Goal: Task Accomplishment & Management: Complete application form

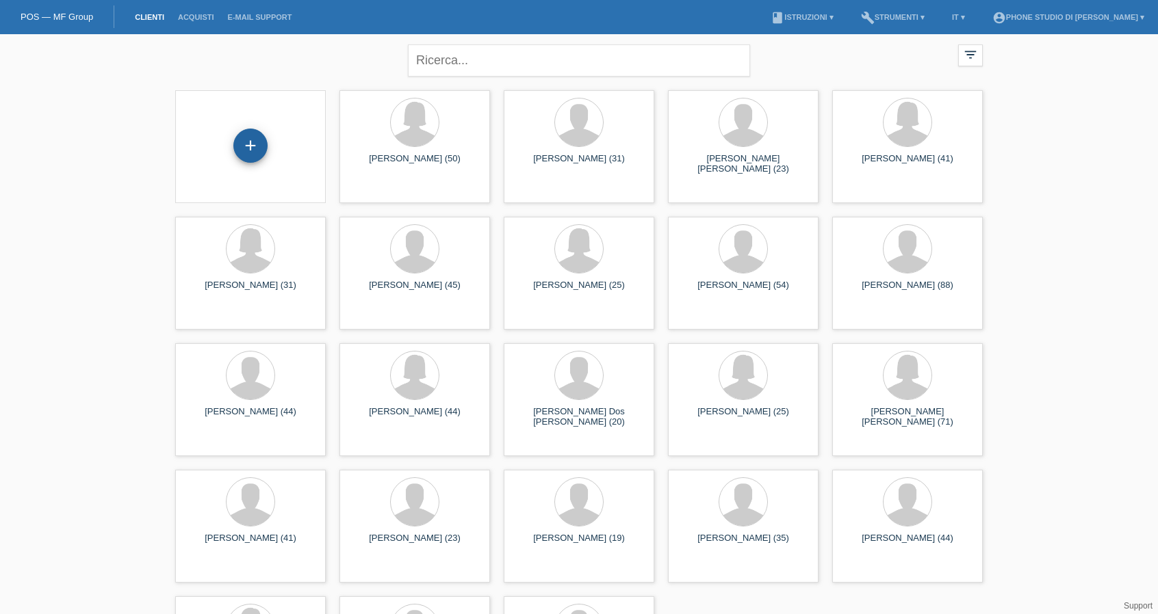
click at [257, 150] on div "+" at bounding box center [250, 145] width 33 height 23
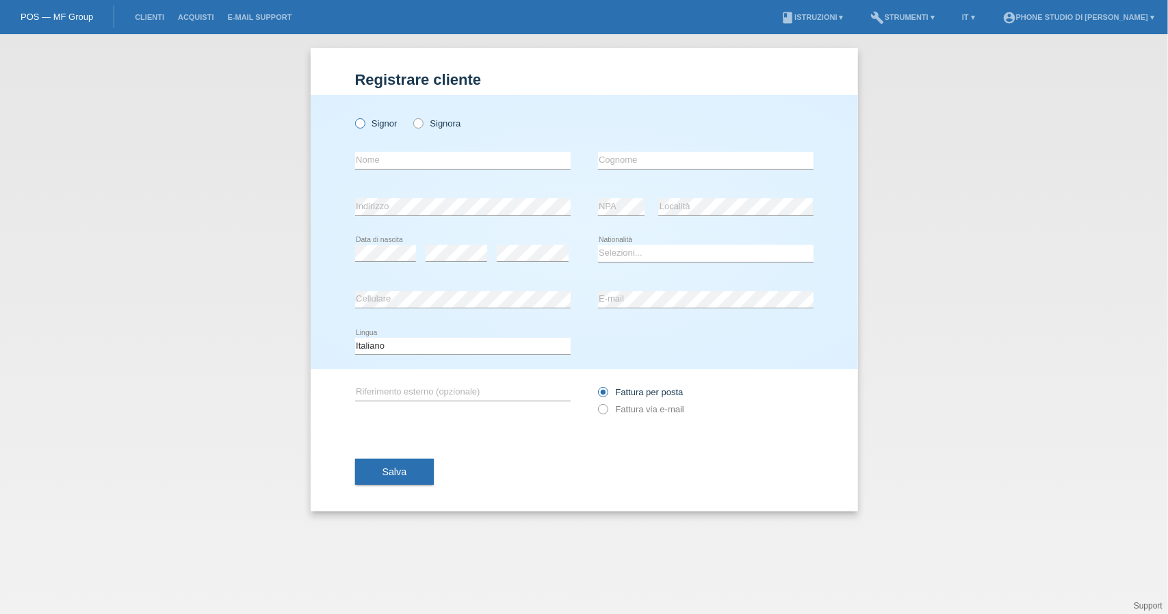
click at [352, 116] on icon at bounding box center [352, 116] width 0 height 0
click at [361, 123] on input "Signor" at bounding box center [359, 122] width 9 height 9
radio input "true"
click at [391, 161] on input "text" at bounding box center [463, 160] width 216 height 17
type input "Gashi"
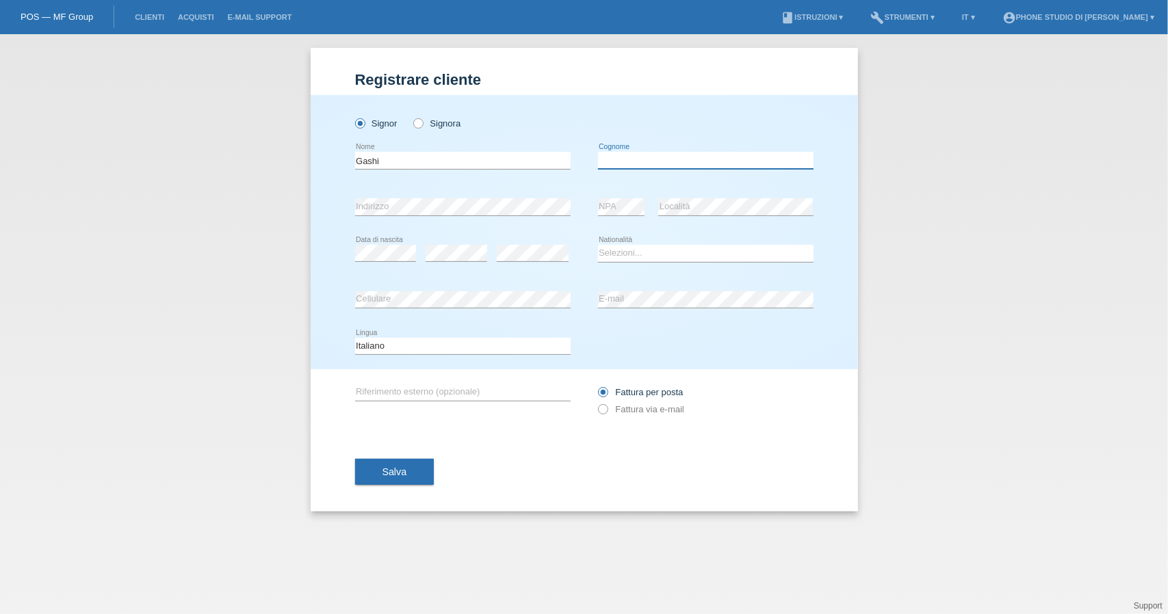
click at [631, 159] on input "text" at bounding box center [706, 160] width 216 height 17
type input "Gashi"
drag, startPoint x: 350, startPoint y: 165, endPoint x: 313, endPoint y: 166, distance: 37.0
click at [313, 168] on div "Signor Signora Gashi error Nome C" at bounding box center [584, 232] width 547 height 274
type input "Albin"
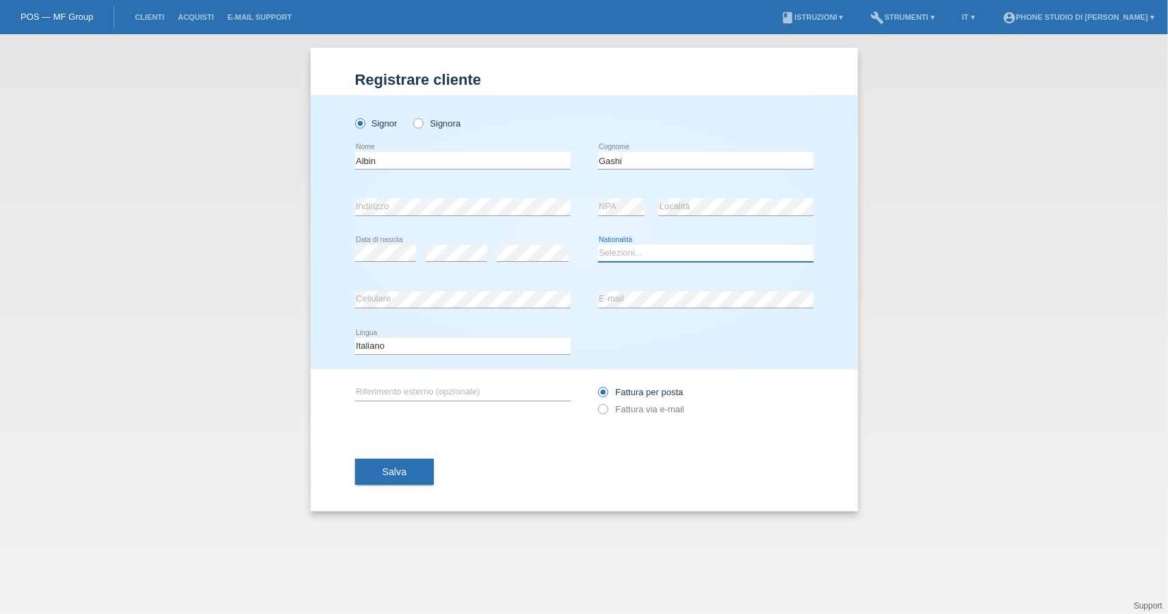
click at [649, 256] on select "Selezioni... Svizzera Austria Germania Liechtenstein ------------ Afghanistan A…" at bounding box center [706, 253] width 216 height 16
select select "CH"
click at [598, 245] on select "Selezioni... Svizzera Austria Germania Liechtenstein ------------ Afghanistan A…" at bounding box center [706, 253] width 216 height 16
click at [595, 402] on icon at bounding box center [595, 402] width 0 height 0
click at [607, 406] on input "Fattura via e-mail" at bounding box center [602, 412] width 9 height 17
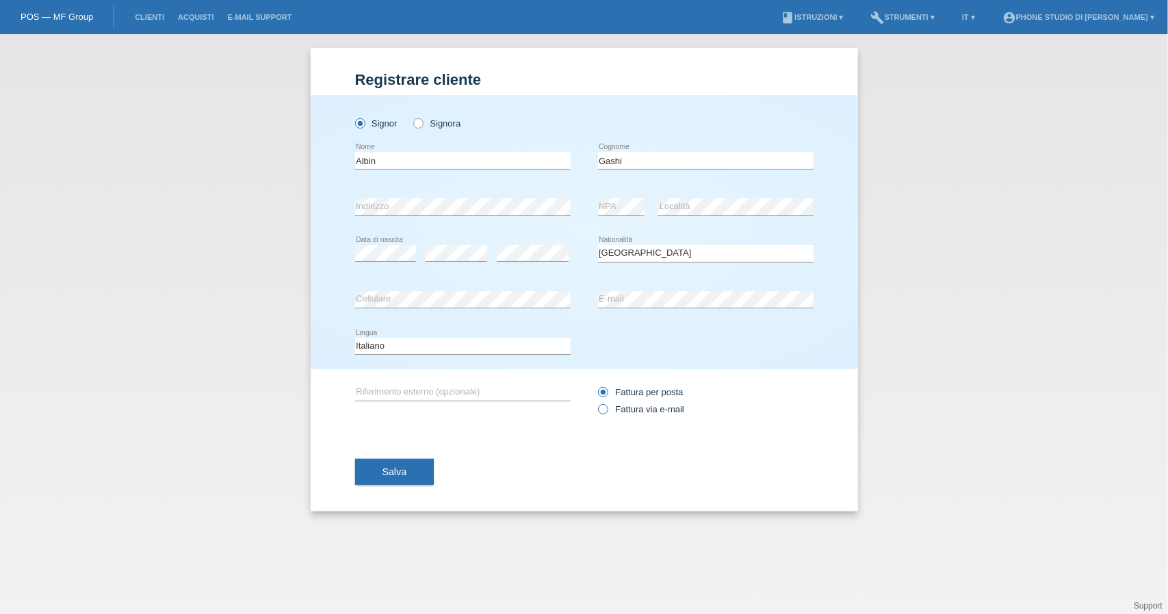
radio input "true"
click at [408, 475] on button "Salva" at bounding box center [394, 472] width 79 height 26
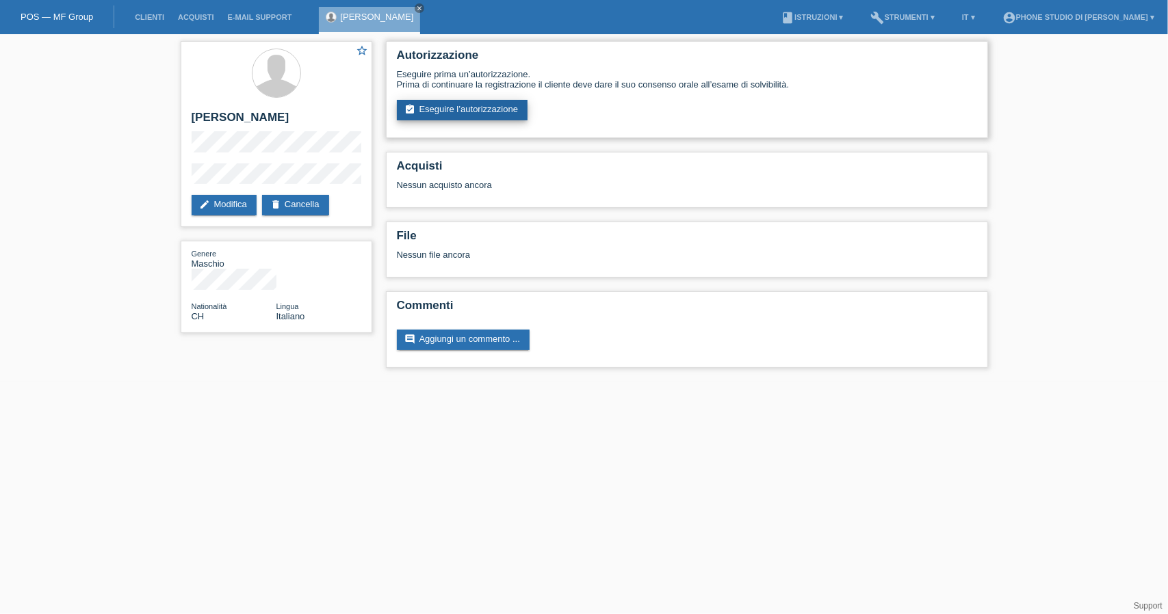
click at [476, 109] on link "assignment_turned_in Eseguire l’autorizzazione" at bounding box center [462, 110] width 131 height 21
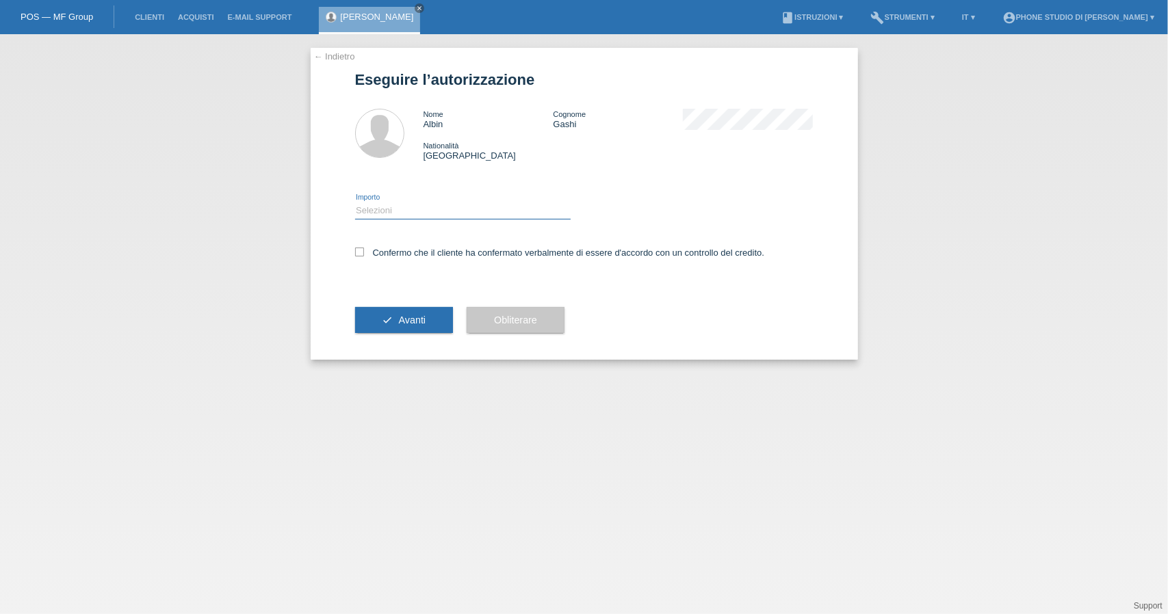
click at [404, 210] on select "Selezioni CHF 1.00 - CHF 499.00 CHF 500.00 - CHF 1'999.00 CHF 2'000.00 - CHF 6'…" at bounding box center [463, 211] width 216 height 16
click at [374, 211] on select "Selezioni CHF 1.00 - CHF 499.00 CHF 500.00 - CHF 1'999.00 CHF 2'000.00 - CHF 6'…" at bounding box center [463, 211] width 216 height 16
select select "3"
click at [355, 203] on select "Selezioni CHF 1.00 - CHF 499.00 CHF 500.00 - CHF 1'999.00 CHF 2'000.00 - CHF 6'…" at bounding box center [463, 211] width 216 height 16
click at [363, 255] on icon at bounding box center [359, 252] width 9 height 9
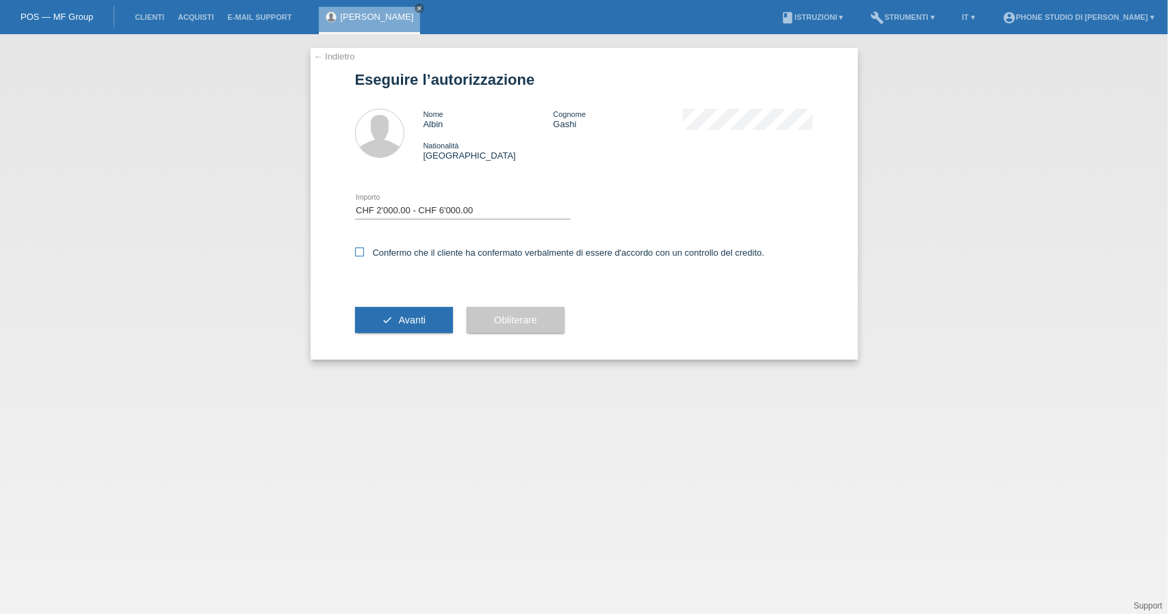
click at [363, 255] on input "Confermo che il cliente ha confermato verbalmente di essere d'accordo con un co…" at bounding box center [359, 252] width 9 height 9
checkbox input "true"
click at [433, 322] on button "check Avanti" at bounding box center [404, 320] width 99 height 26
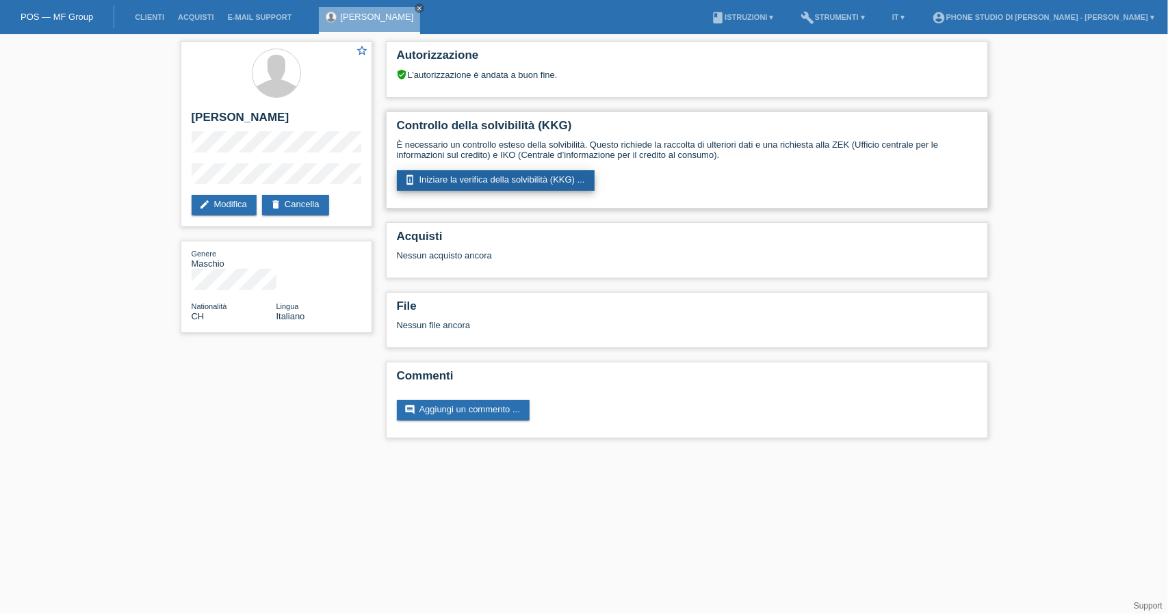
click at [510, 177] on link "perm_device_information Iniziare la verifica della solvibilità (KKG) ..." at bounding box center [496, 180] width 198 height 21
click at [525, 177] on link "perm_device_information Iniziare la verifica della solvibilità (KKG) ..." at bounding box center [496, 180] width 198 height 21
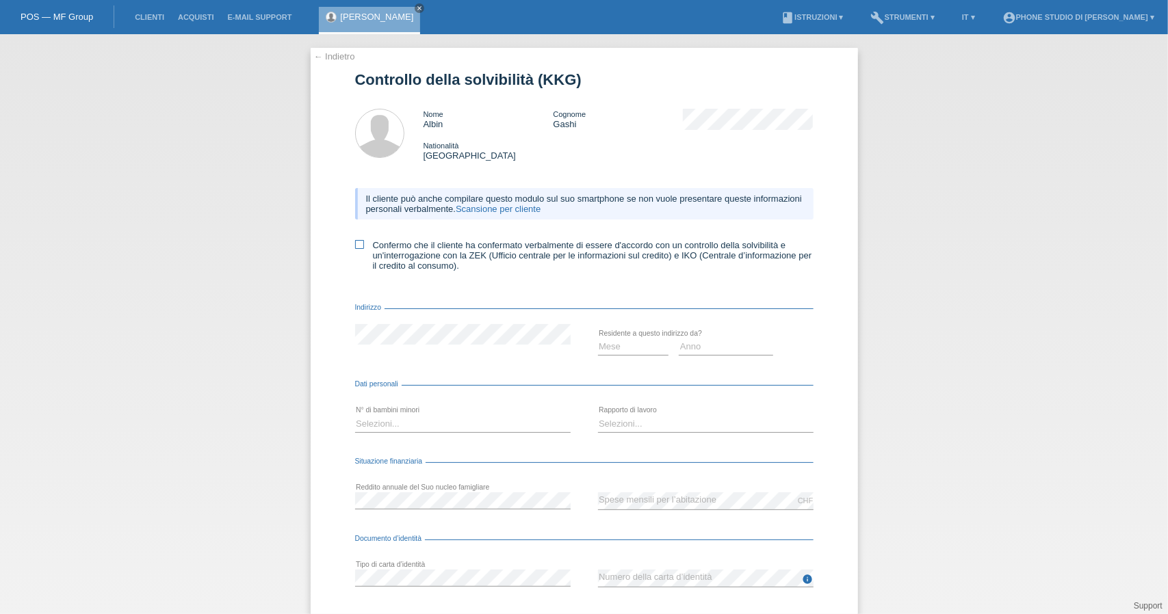
click at [355, 246] on icon at bounding box center [359, 244] width 9 height 9
click at [355, 246] on input "Confermo che il cliente ha confermato verbalmente di essere d'accordo con un co…" at bounding box center [359, 244] width 9 height 9
checkbox input "true"
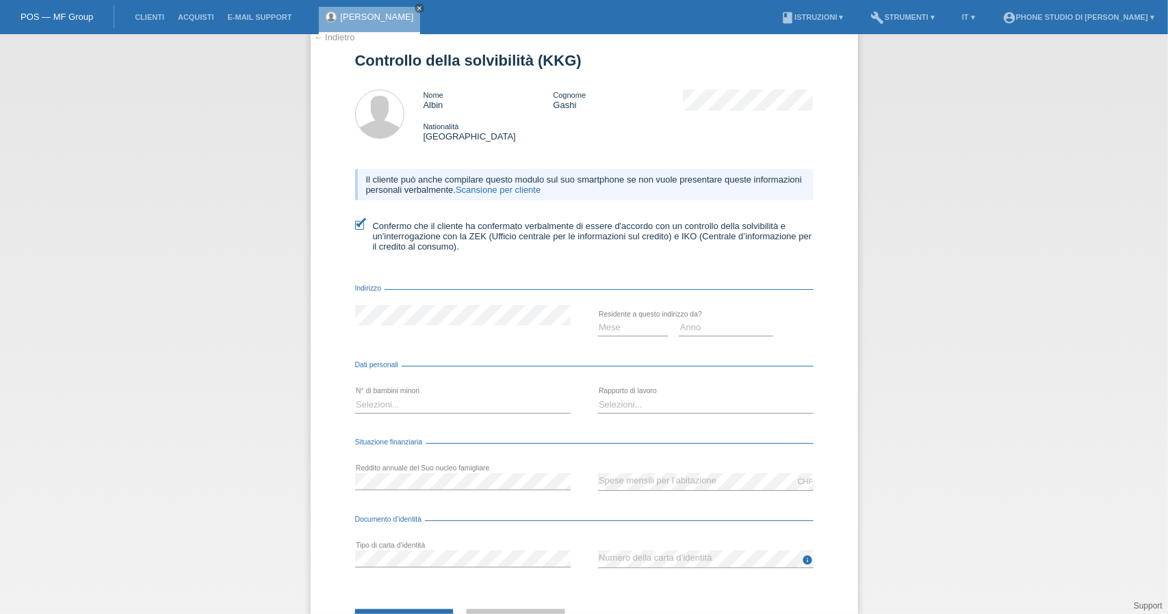
scroll to position [12, 0]
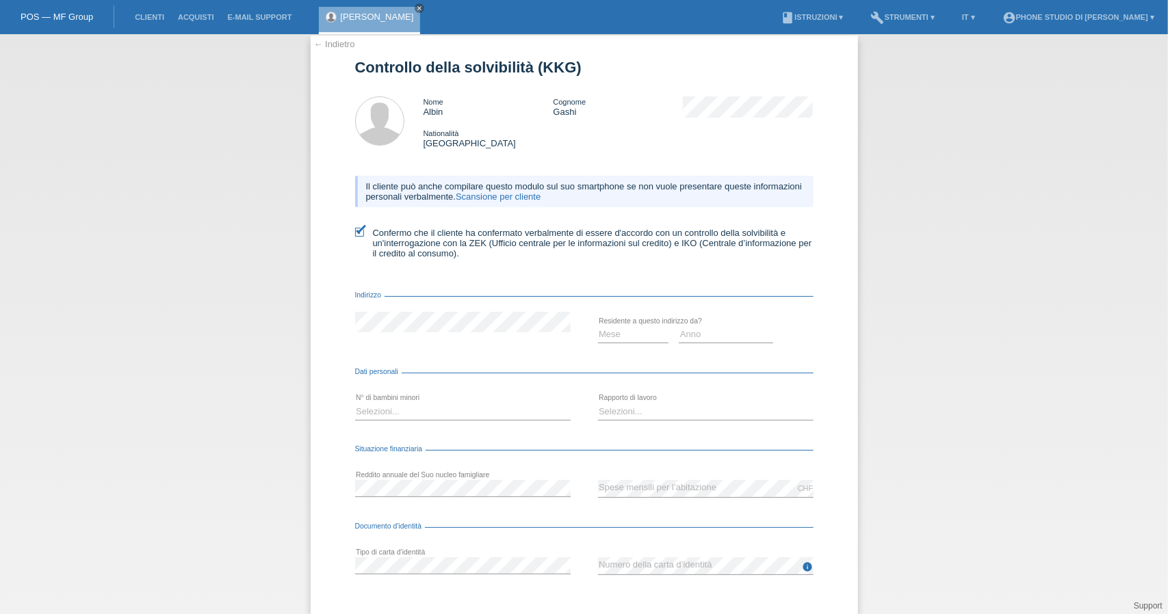
click at [474, 354] on div "Mese 01 02 03 04 05 06 07 08 09 10" at bounding box center [584, 335] width 458 height 47
click at [473, 363] on form "Controllo della solvibilità (KKG) Nome Albin Cognome Gashi Nationalità Svizzera…" at bounding box center [584, 364] width 458 height 610
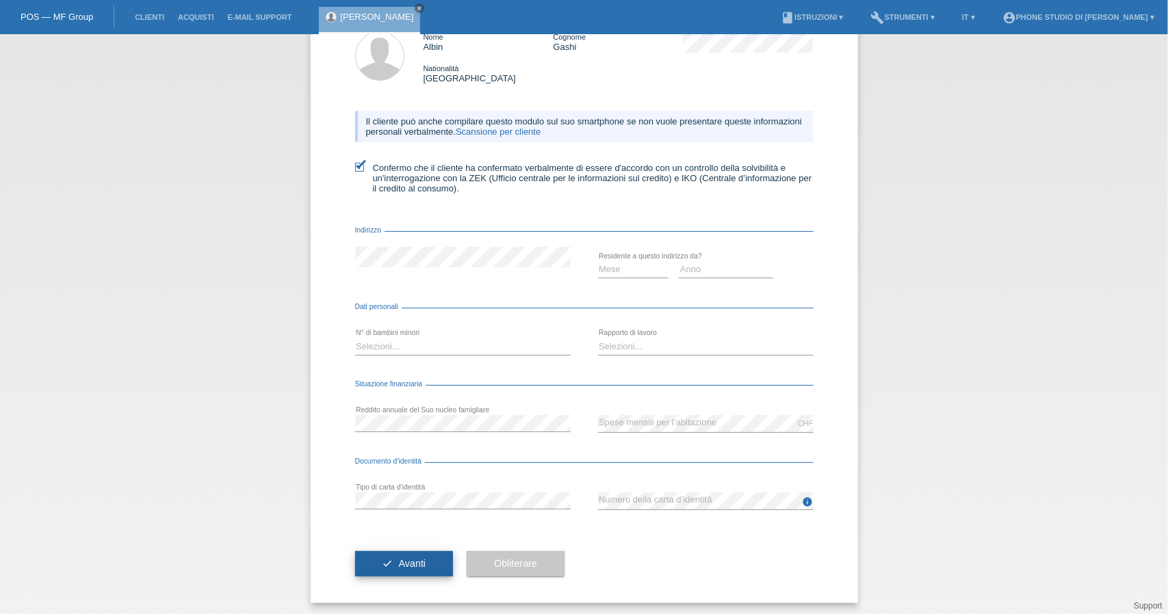
scroll to position [81, 0]
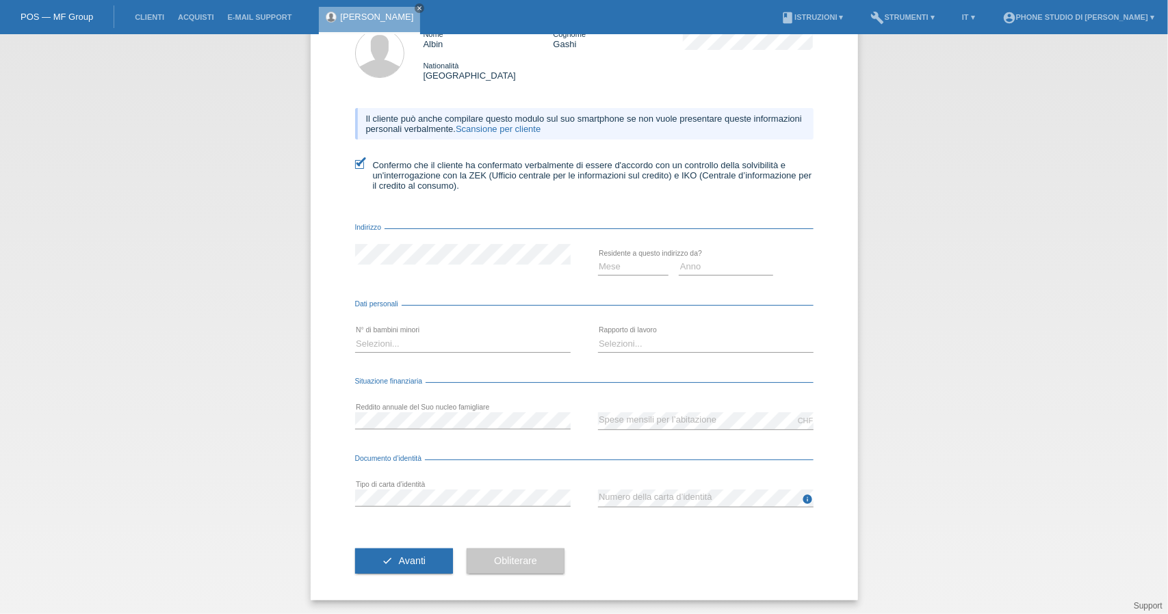
drag, startPoint x: 331, startPoint y: 366, endPoint x: 326, endPoint y: 355, distance: 12.2
click at [332, 365] on div "← Indietro Controllo della solvibilità (KKG) Nome Albin Cognome Gashi Nationali…" at bounding box center [584, 284] width 547 height 633
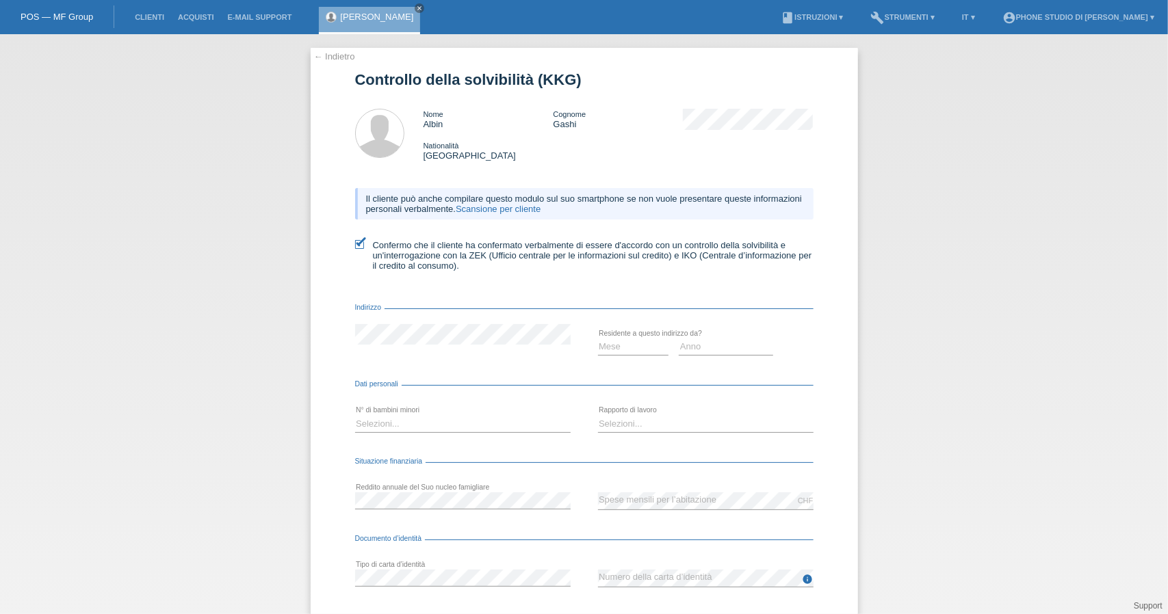
click at [329, 53] on link "← Indietro" at bounding box center [334, 56] width 41 height 10
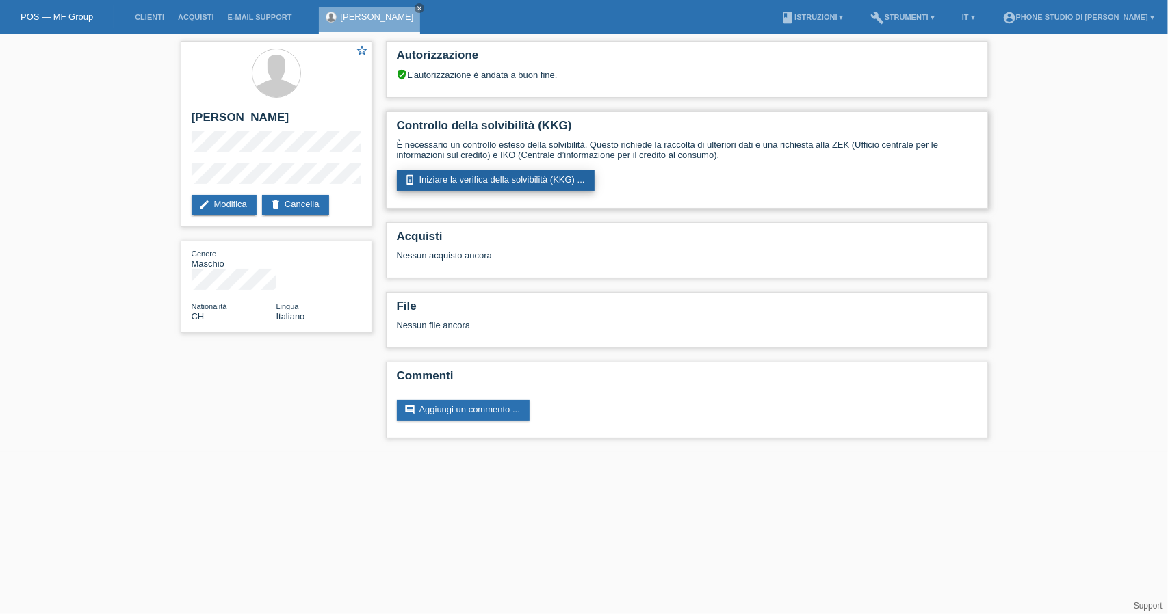
click at [543, 183] on link "perm_device_information Iniziare la verifica della solvibilità (KKG) ..." at bounding box center [496, 180] width 198 height 21
click at [223, 202] on link "edit Modifica" at bounding box center [224, 205] width 65 height 21
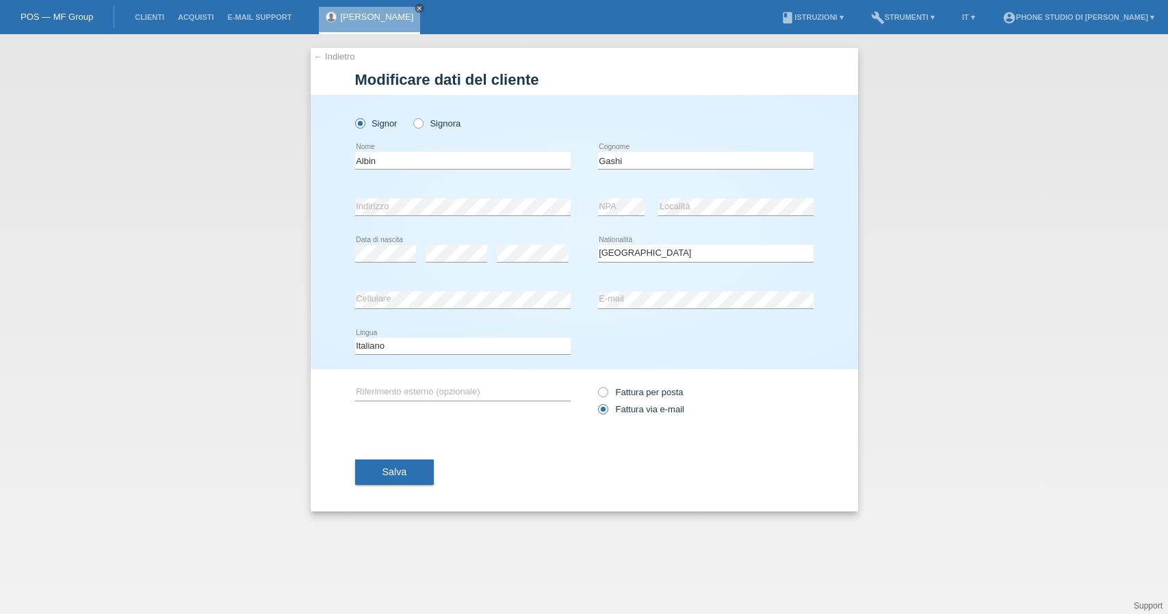
select select "CH"
click at [386, 471] on span "Salva" at bounding box center [394, 472] width 25 height 11
select select "CH"
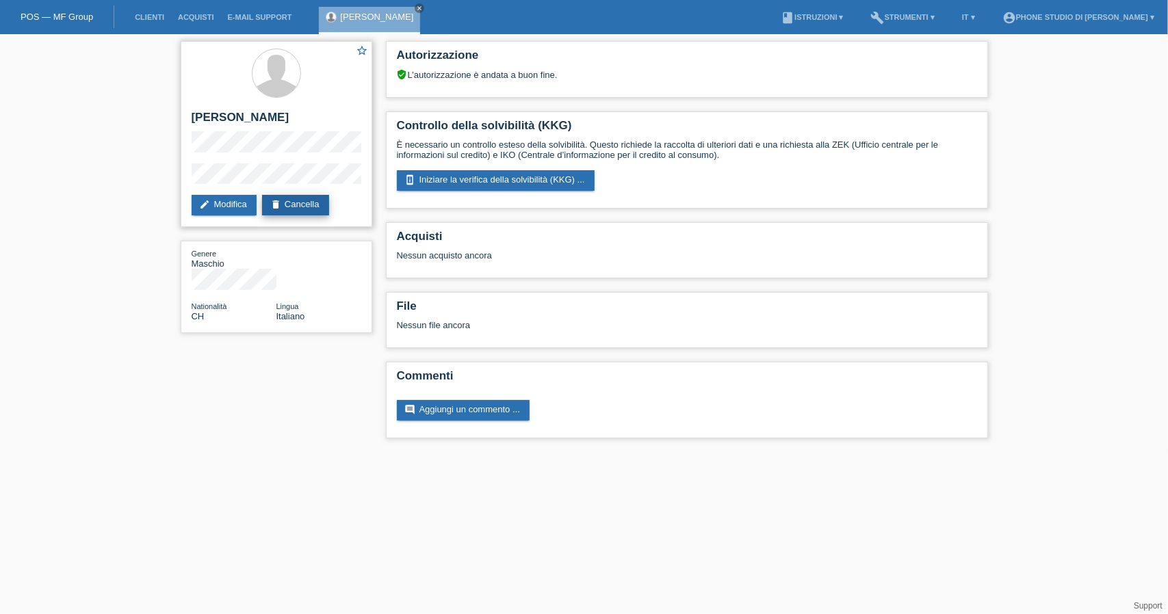
click at [300, 205] on link "delete Cancella" at bounding box center [295, 205] width 67 height 21
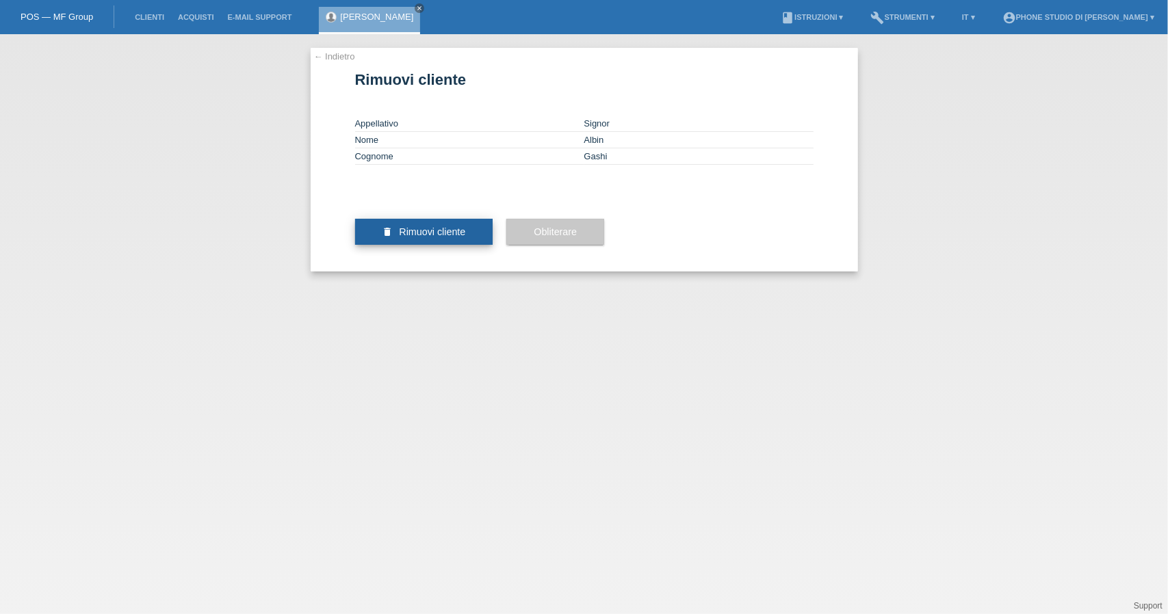
click at [459, 237] on span "Rimuovi cliente" at bounding box center [432, 231] width 66 height 11
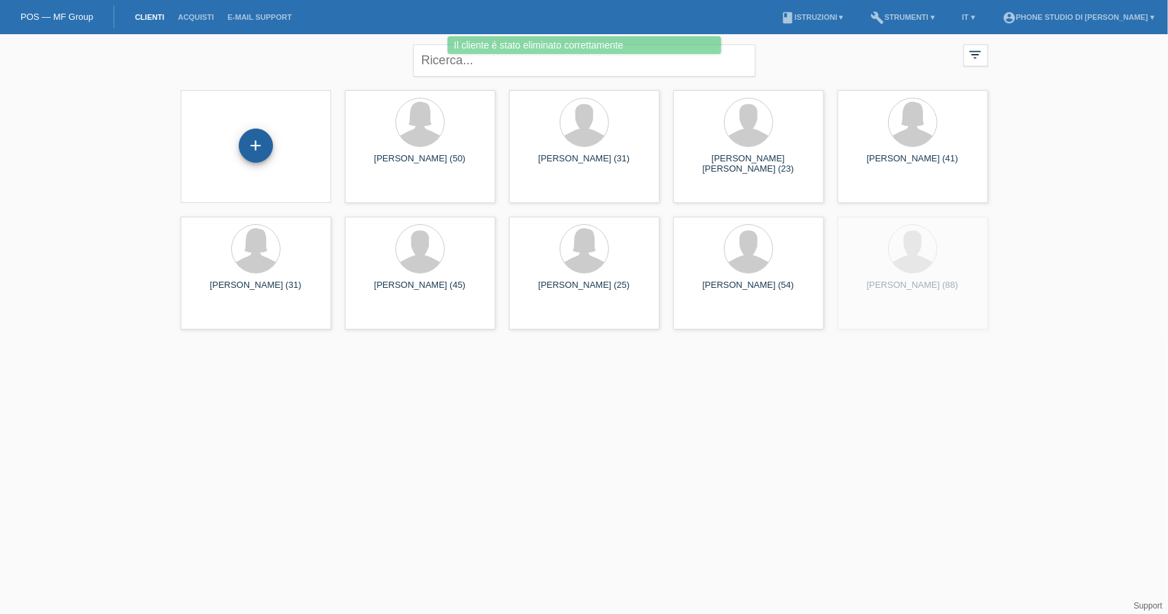
click at [256, 138] on div "+" at bounding box center [256, 146] width 34 height 34
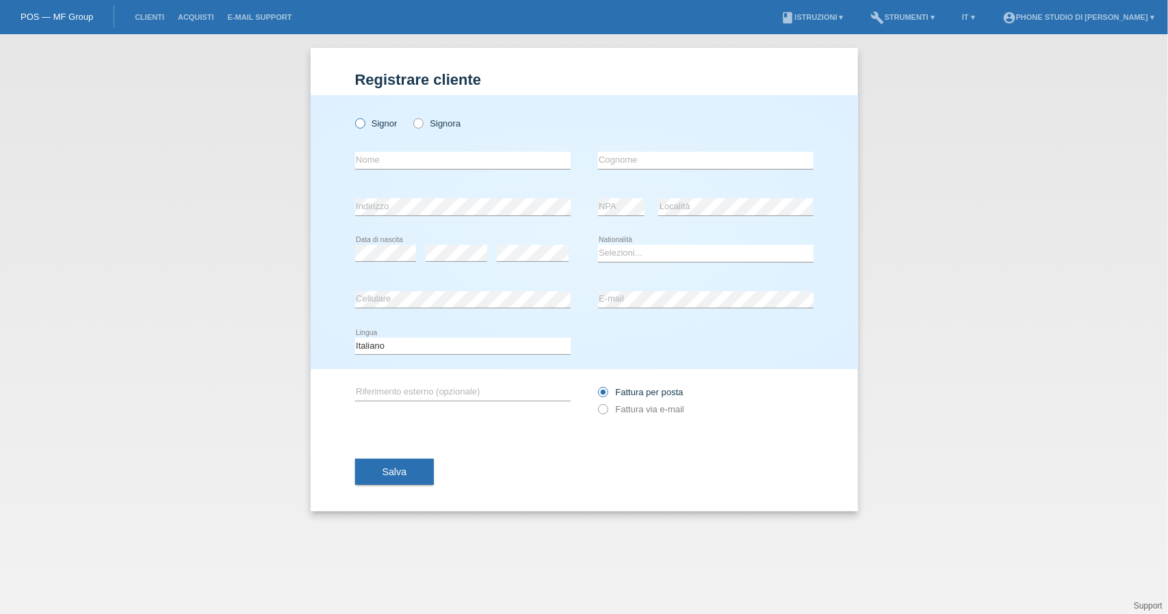
click at [352, 116] on icon at bounding box center [352, 116] width 0 height 0
click at [364, 122] on input "Signor" at bounding box center [359, 122] width 9 height 9
radio input "true"
click at [424, 159] on input "text" at bounding box center [463, 160] width 216 height 17
click at [667, 159] on input "text" at bounding box center [706, 160] width 216 height 17
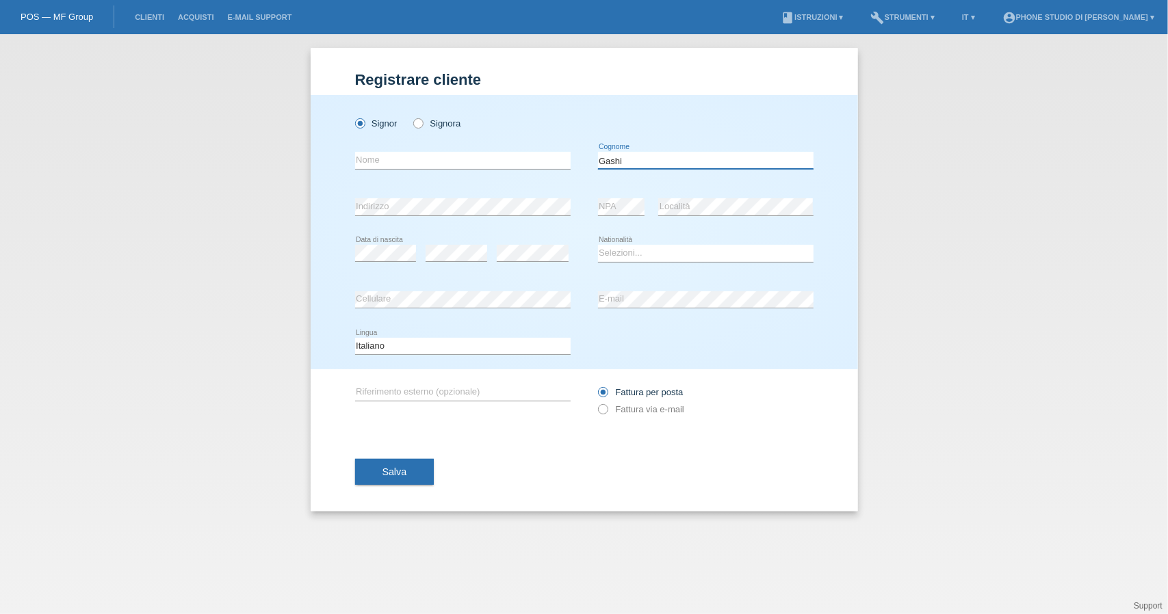
type input "Gashi"
click at [368, 163] on input "text" at bounding box center [463, 160] width 216 height 17
type input "Albin"
click at [664, 253] on select "Selezioni... Svizzera Austria Germania Liechtenstein ------------ Afghanistan A…" at bounding box center [706, 253] width 216 height 16
select select "CH"
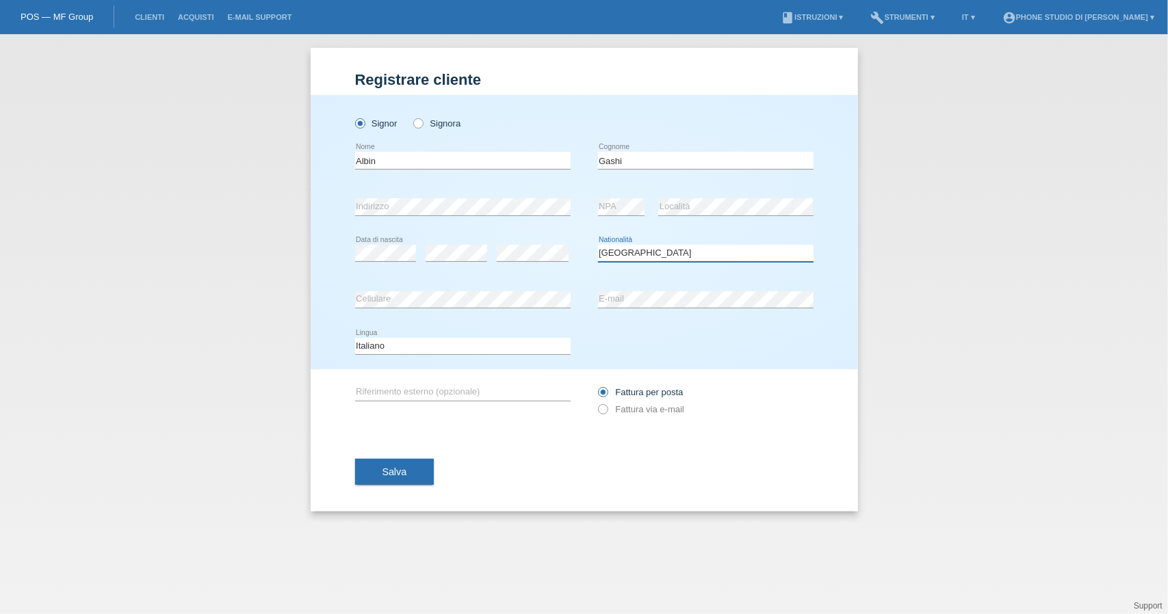
click at [598, 245] on select "Selezioni... Svizzera Austria Germania Liechtenstein ------------ Afghanistan A…" at bounding box center [706, 253] width 216 height 16
click at [595, 402] on icon at bounding box center [595, 402] width 0 height 0
click at [604, 411] on input "Fattura via e-mail" at bounding box center [602, 412] width 9 height 17
radio input "true"
click at [408, 468] on button "Salva" at bounding box center [394, 472] width 79 height 26
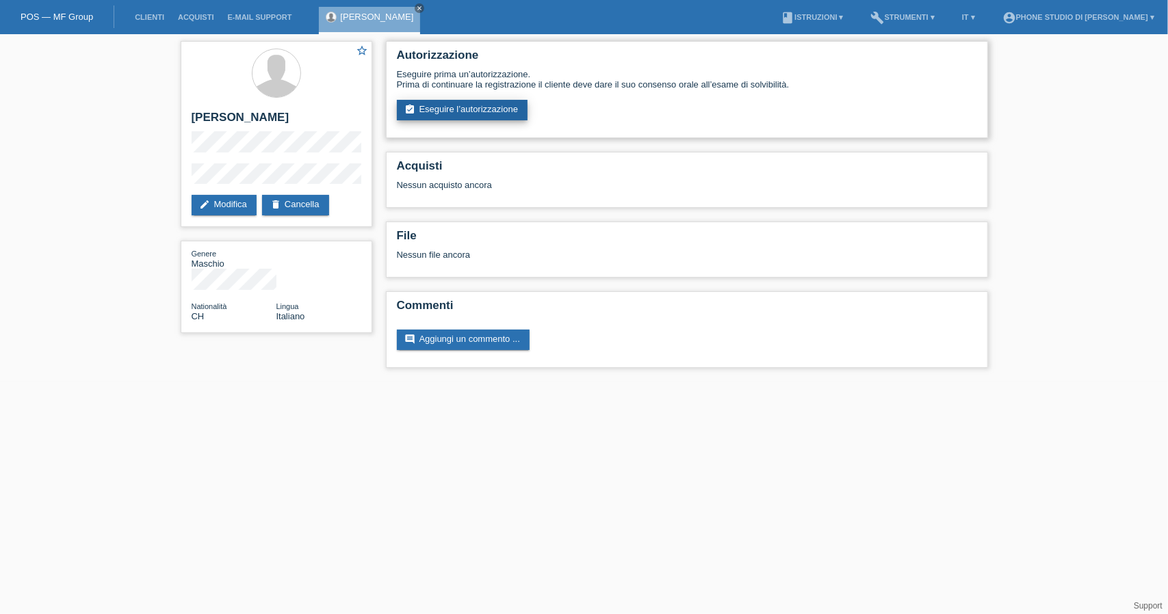
click at [491, 111] on link "assignment_turned_in Eseguire l’autorizzazione" at bounding box center [462, 110] width 131 height 21
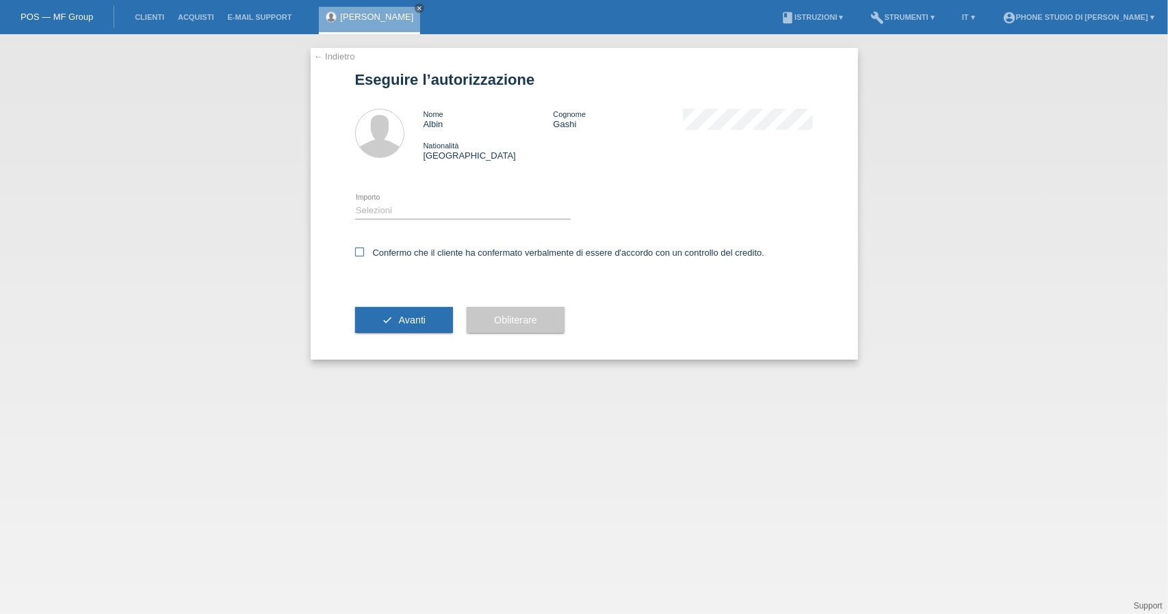
click at [358, 251] on icon at bounding box center [359, 252] width 9 height 9
click at [358, 251] on input "Confermo che il cliente ha confermato verbalmente di essere d'accordo con un co…" at bounding box center [359, 252] width 9 height 9
checkbox input "true"
click at [396, 215] on select "Selezioni CHF 1.00 - CHF 499.00 CHF 500.00 - CHF 1'999.00 CHF 2'000.00 - CHF 6'…" at bounding box center [463, 211] width 216 height 16
select select "3"
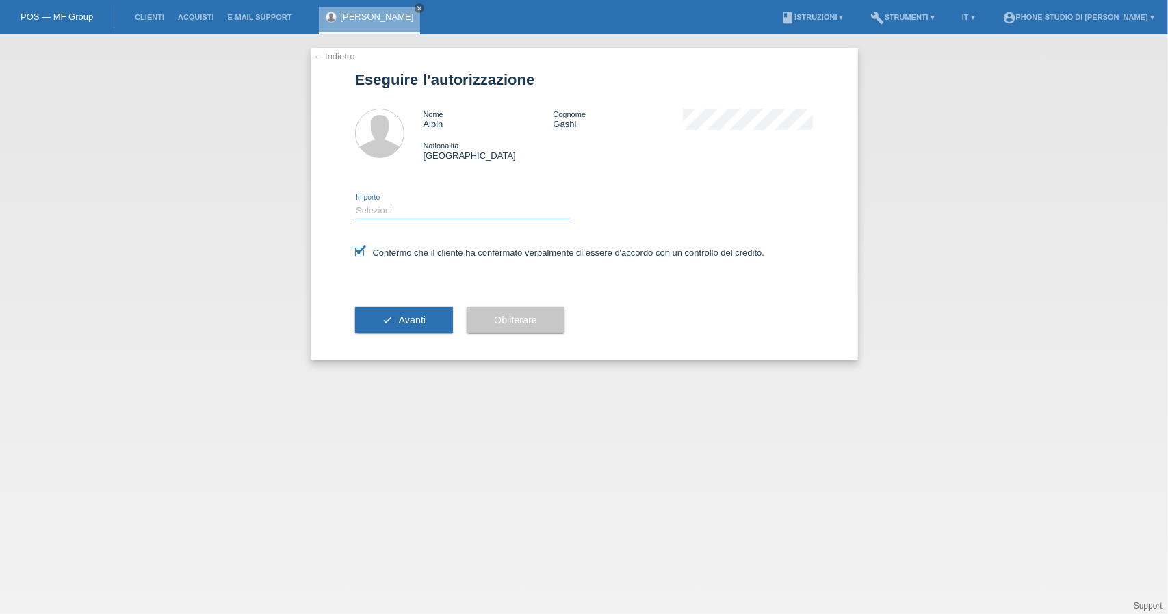
click at [355, 203] on select "Selezioni CHF 1.00 - CHF 499.00 CHF 500.00 - CHF 1'999.00 CHF 2'000.00 - CHF 6'…" at bounding box center [463, 211] width 216 height 16
click at [427, 322] on button "check Avanti" at bounding box center [404, 320] width 99 height 26
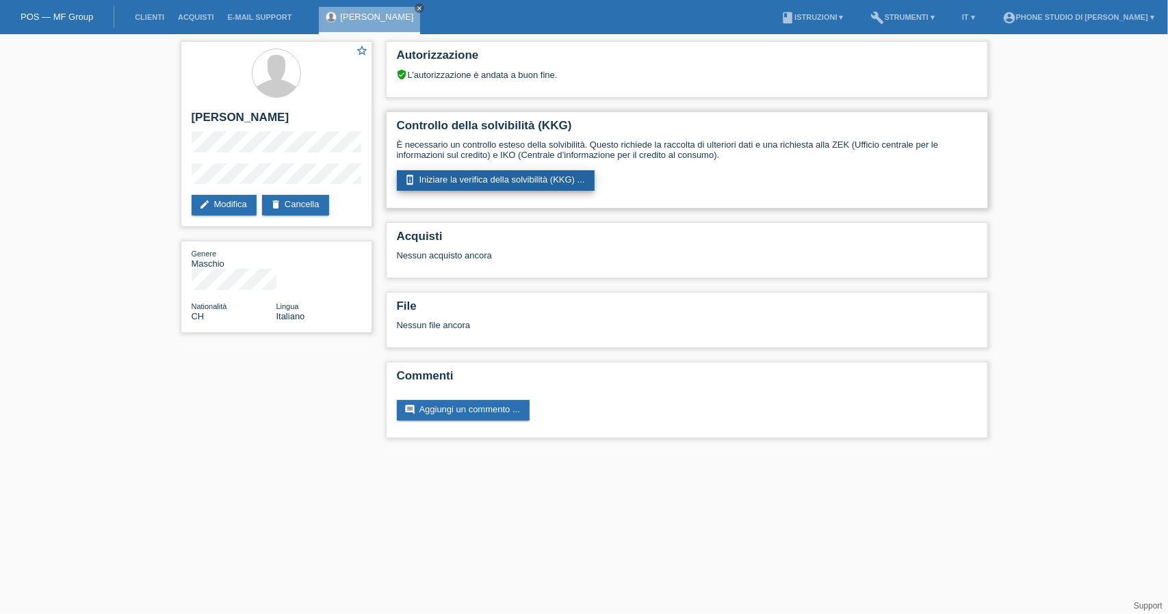
click at [489, 177] on link "perm_device_information Iniziare la verifica della solvibilità (KKG) ..." at bounding box center [496, 180] width 198 height 21
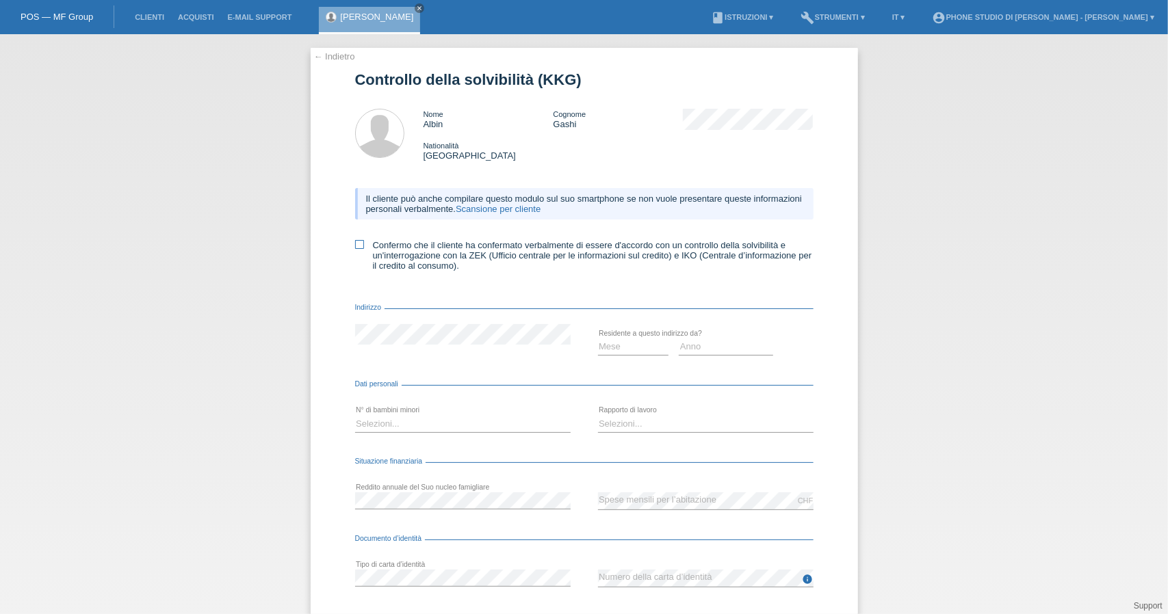
click at [356, 245] on icon at bounding box center [359, 244] width 9 height 9
click at [356, 245] on input "Confermo che il cliente ha confermato verbalmente di essere d'accordo con un co…" at bounding box center [359, 244] width 9 height 9
checkbox input "true"
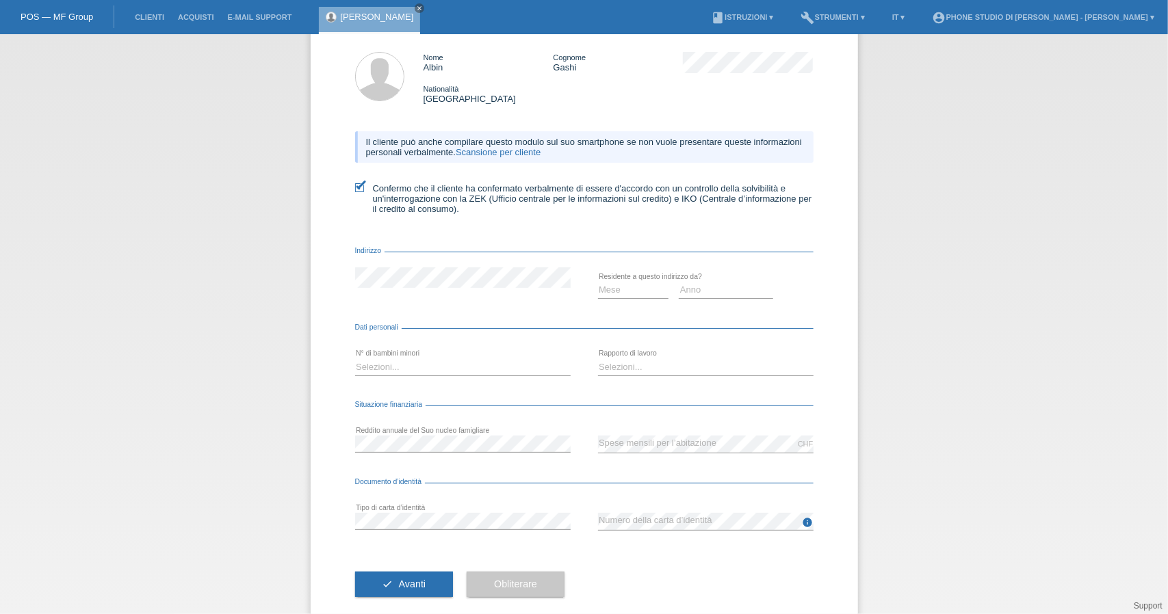
scroll to position [81, 0]
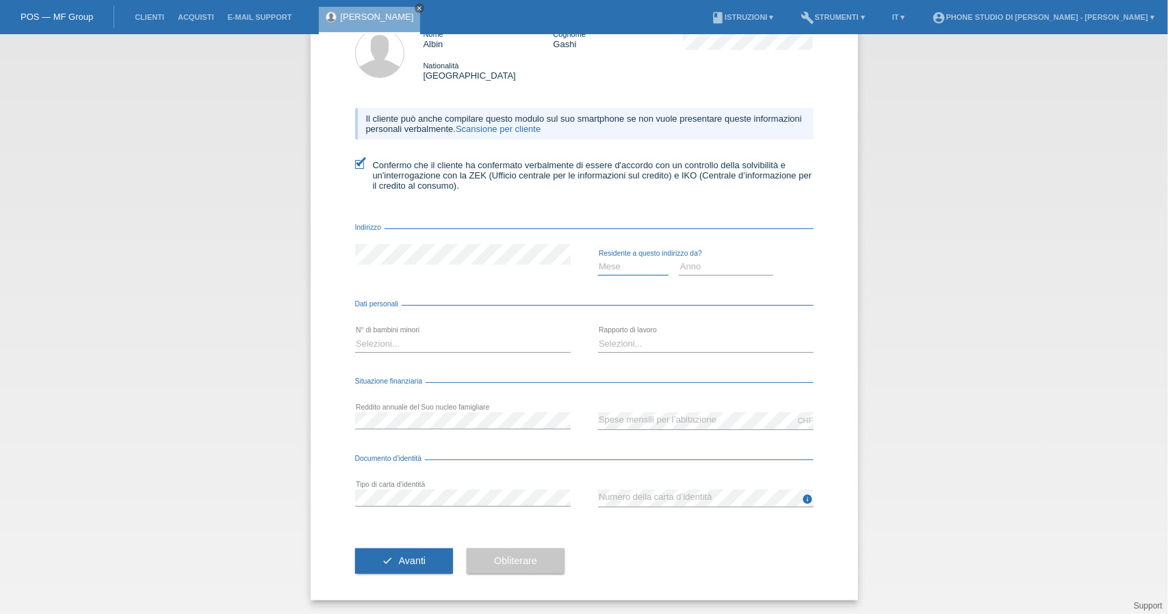
click at [624, 270] on select "Mese 01 02 03 04 05 06 07 08 09 10" at bounding box center [633, 267] width 71 height 16
select select "01"
click at [598, 259] on select "Mese 01 02 03 04 05 06 07 08 09 10" at bounding box center [633, 267] width 71 height 16
click at [721, 270] on select "Anno 2025 2024 2023 2022 2021 2020 2019 2018 2017 2016 2015 2014 2013 2012 2011…" at bounding box center [726, 267] width 94 height 16
select select "2021"
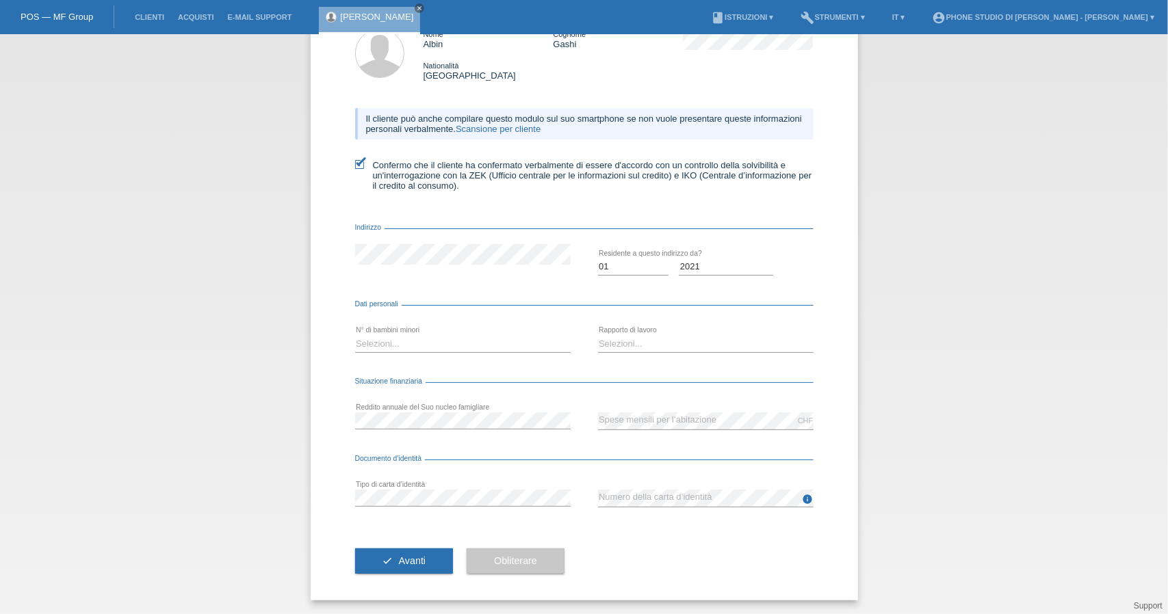
click at [751, 246] on div "Anno 2025 2024 2023 2022 2021 2020 2019 2018 2017" at bounding box center [726, 267] width 94 height 47
click at [387, 343] on select "Selezioni... 0 1 2 3 4 5 6 7 8 9" at bounding box center [463, 343] width 216 height 16
select select "0"
click at [355, 336] on select "Selezioni... 0 1 2 3 4 5 6 7 8 9" at bounding box center [463, 343] width 216 height 16
click at [630, 346] on select "Selezioni... A tempo indeterminato A tempo determinato Apprendista/studente Pen…" at bounding box center [706, 343] width 216 height 16
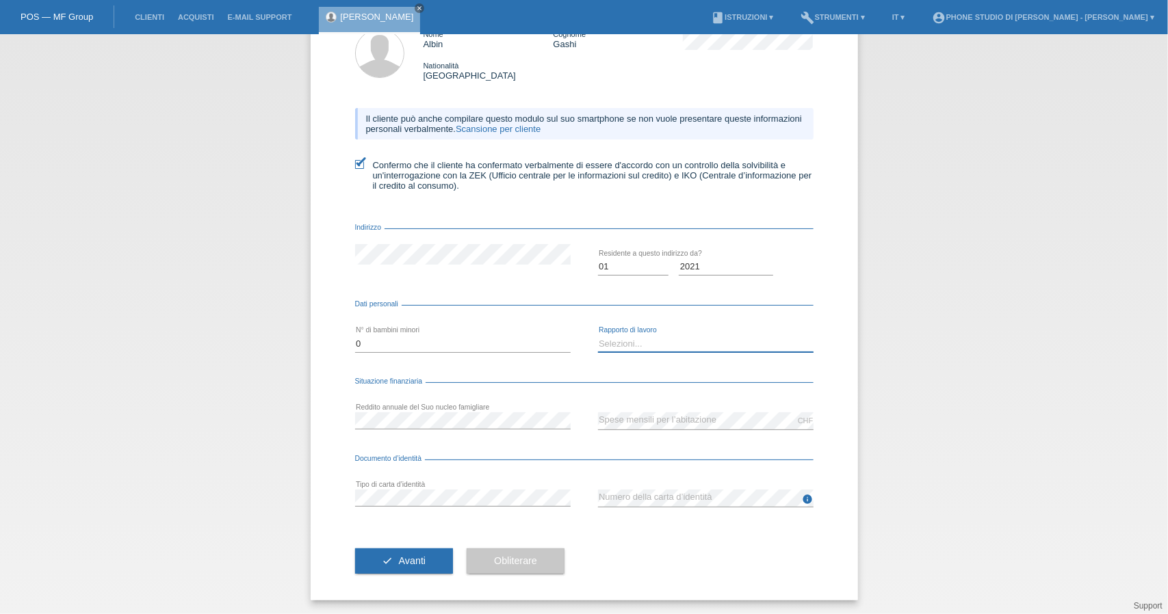
select select "UNLIMITED"
click at [598, 336] on select "Selezioni... A tempo indeterminato A tempo determinato Apprendista/studente Pen…" at bounding box center [706, 343] width 216 height 16
click at [413, 562] on span "Avanti" at bounding box center [412, 561] width 27 height 11
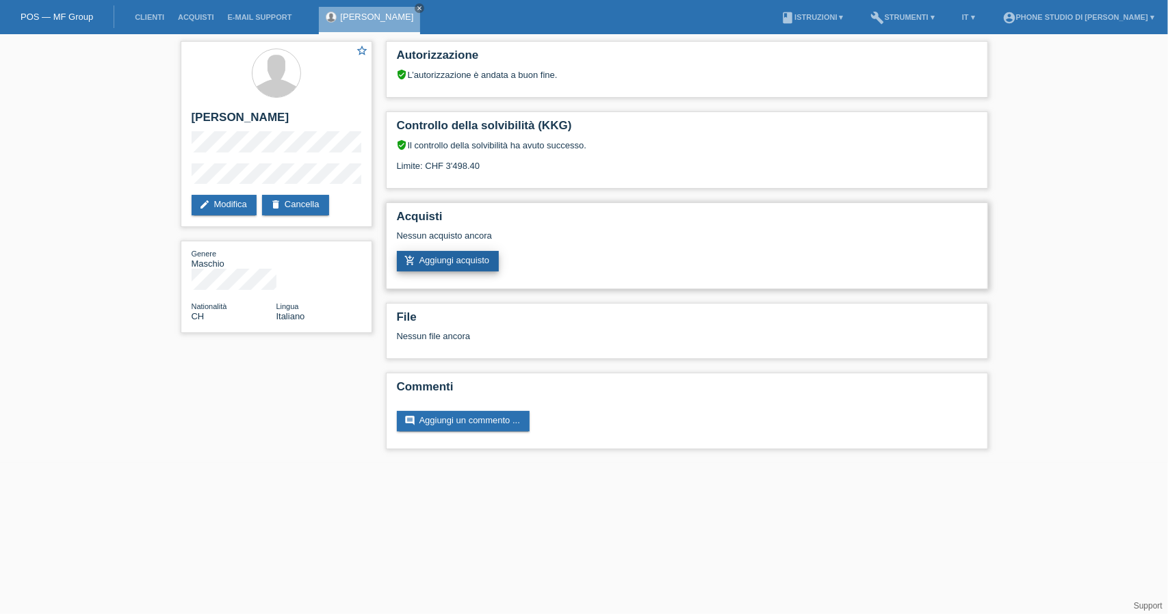
click at [443, 261] on link "add_shopping_cart Aggiungi acquisto" at bounding box center [448, 261] width 103 height 21
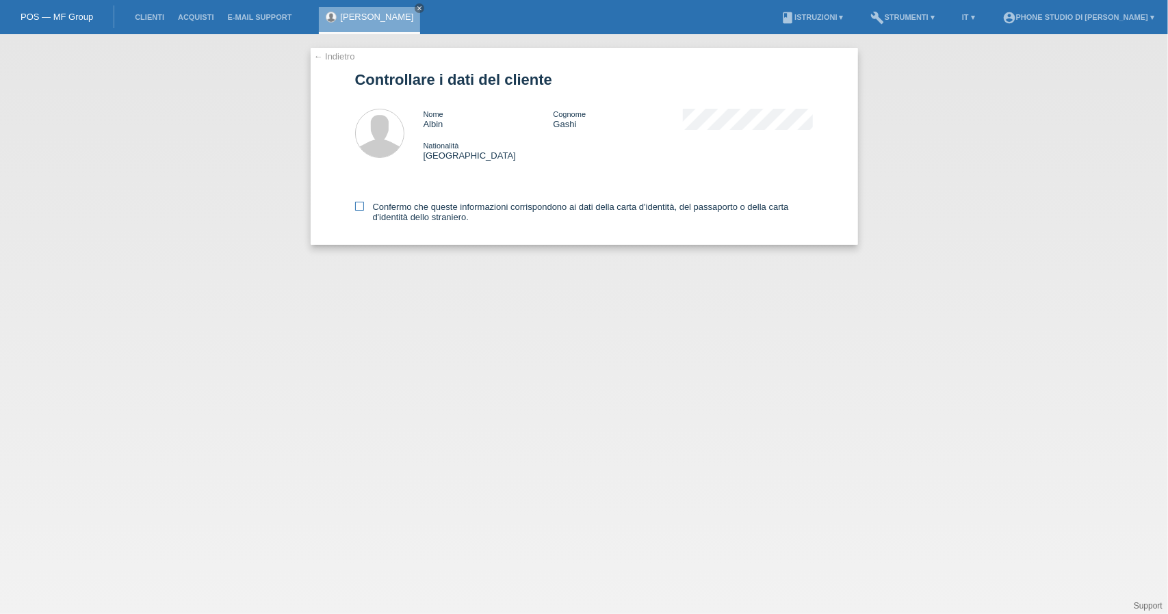
click at [361, 205] on icon at bounding box center [359, 206] width 9 height 9
click at [361, 205] on input "Confermo che queste informazioni corrispondono ai dati della carta d'identità, …" at bounding box center [359, 206] width 9 height 9
checkbox input "true"
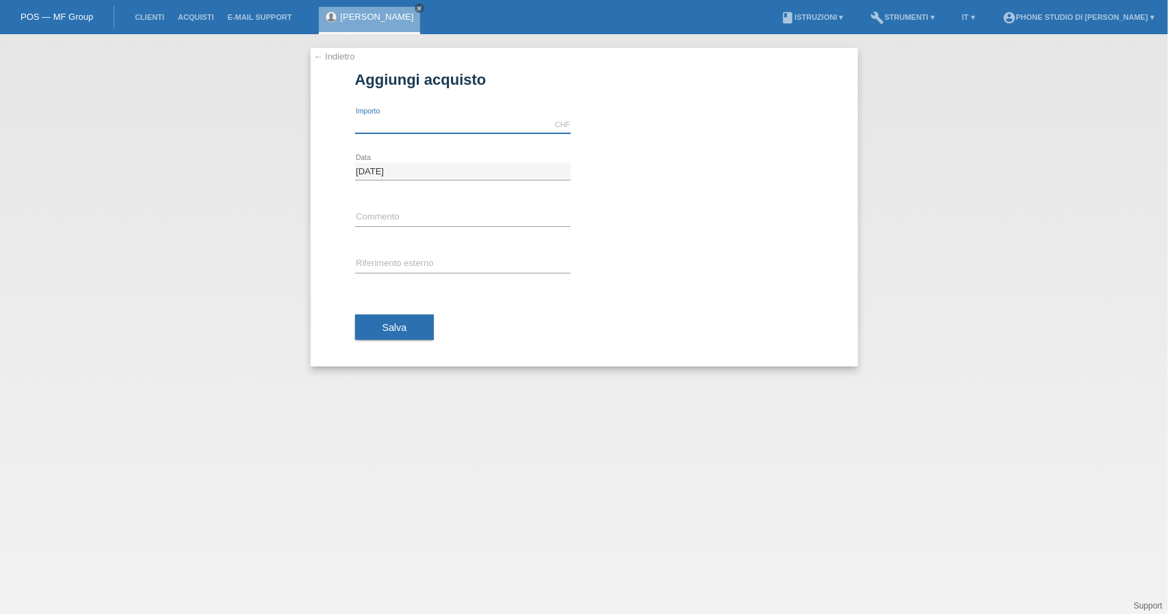
click at [406, 119] on input "text" at bounding box center [463, 124] width 216 height 17
type input "3196.00"
click at [413, 213] on input "text" at bounding box center [463, 217] width 216 height 17
type input "4 Iphone 16"
click at [398, 269] on input "text" at bounding box center [463, 264] width 216 height 17
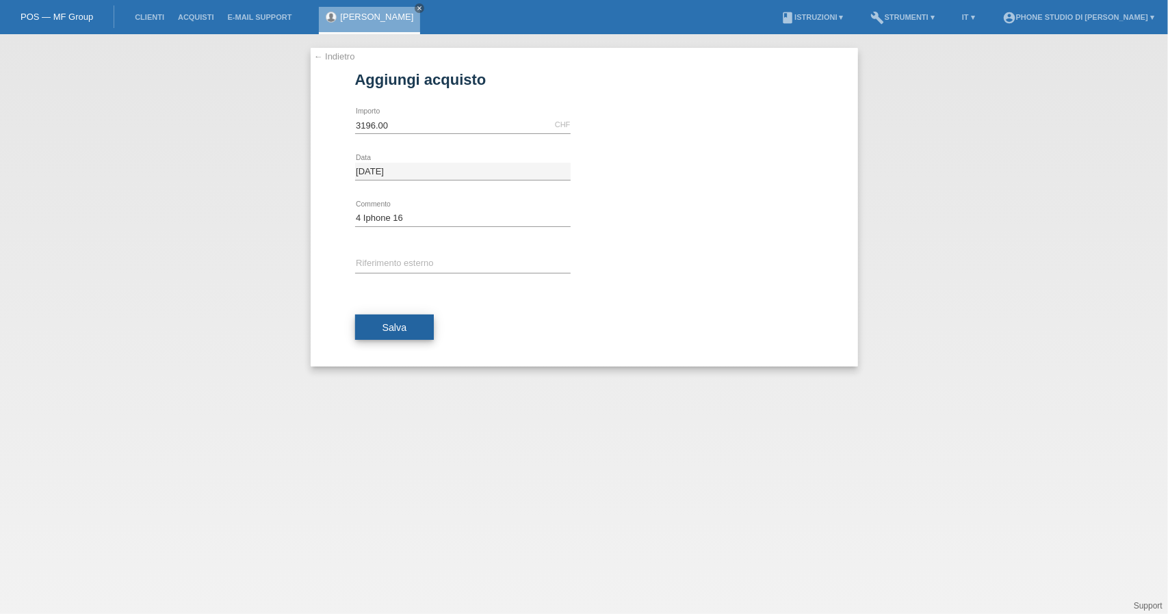
click at [402, 326] on span "Salva" at bounding box center [394, 327] width 25 height 11
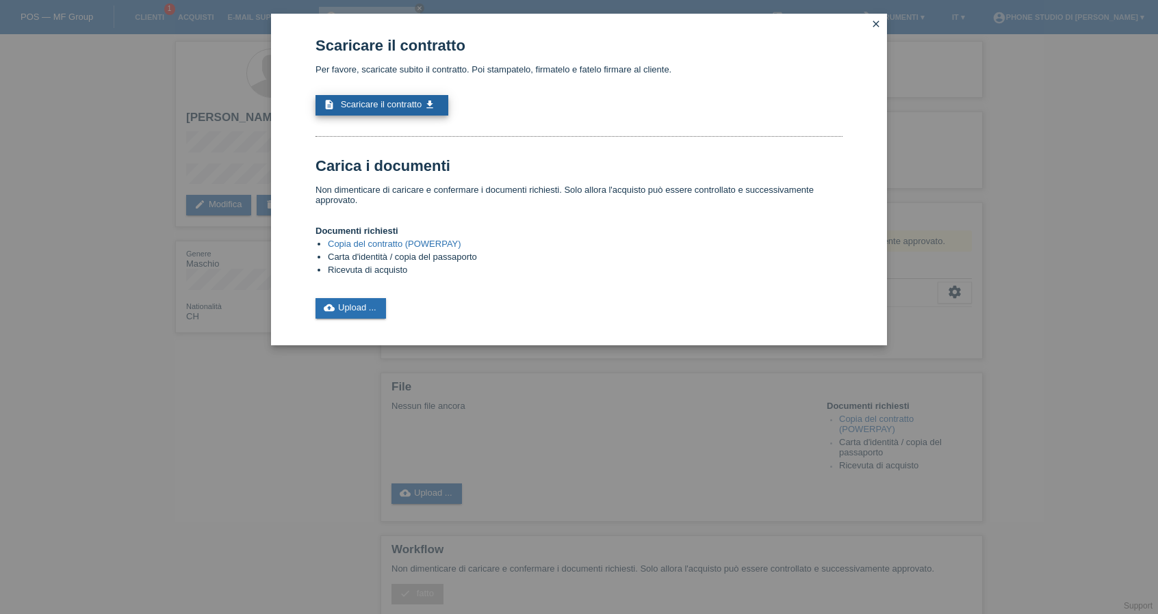
click at [412, 105] on span "Scaricare il contratto" at bounding box center [381, 104] width 81 height 10
click at [370, 315] on link "cloud_upload Upload ..." at bounding box center [350, 308] width 70 height 21
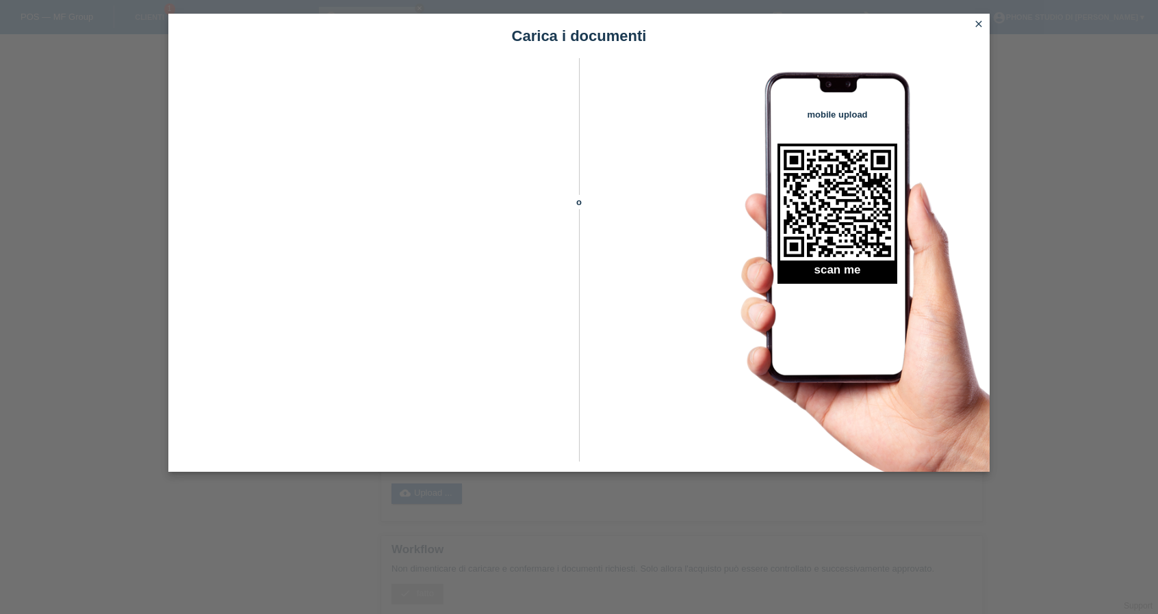
scroll to position [165, 0]
click at [977, 23] on icon "close" at bounding box center [978, 23] width 11 height 11
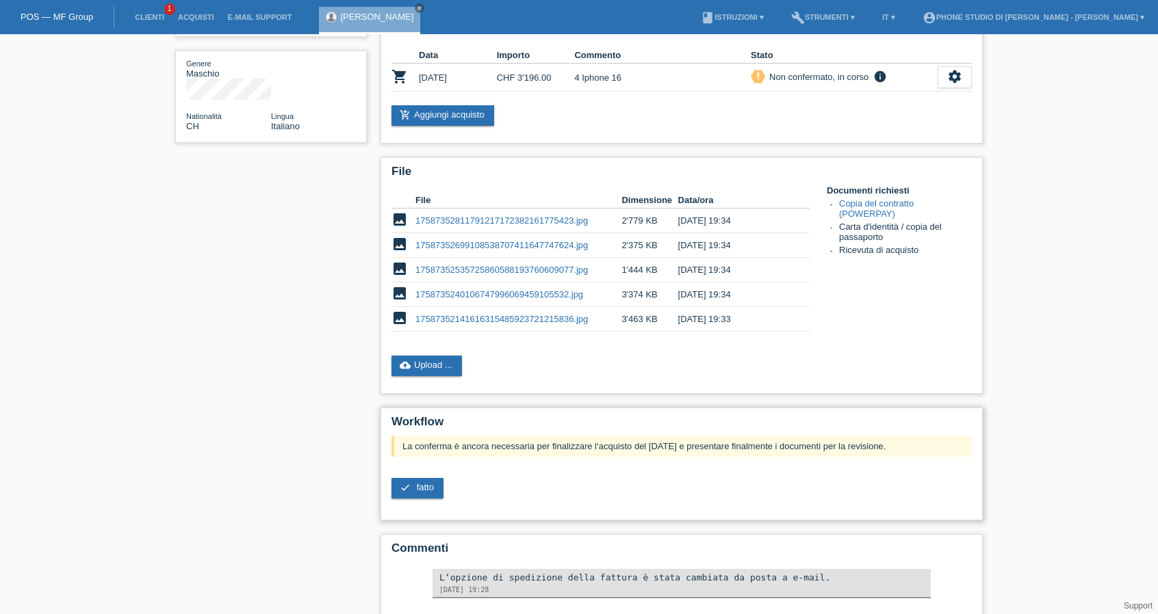
scroll to position [179, 0]
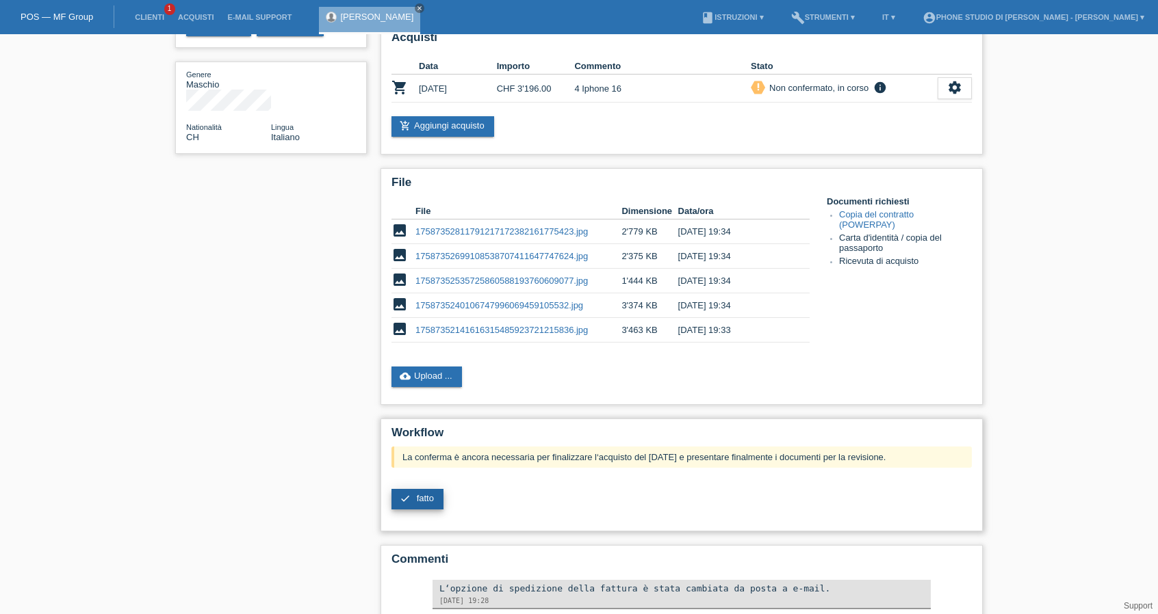
click at [414, 499] on link "check fatto" at bounding box center [417, 499] width 52 height 21
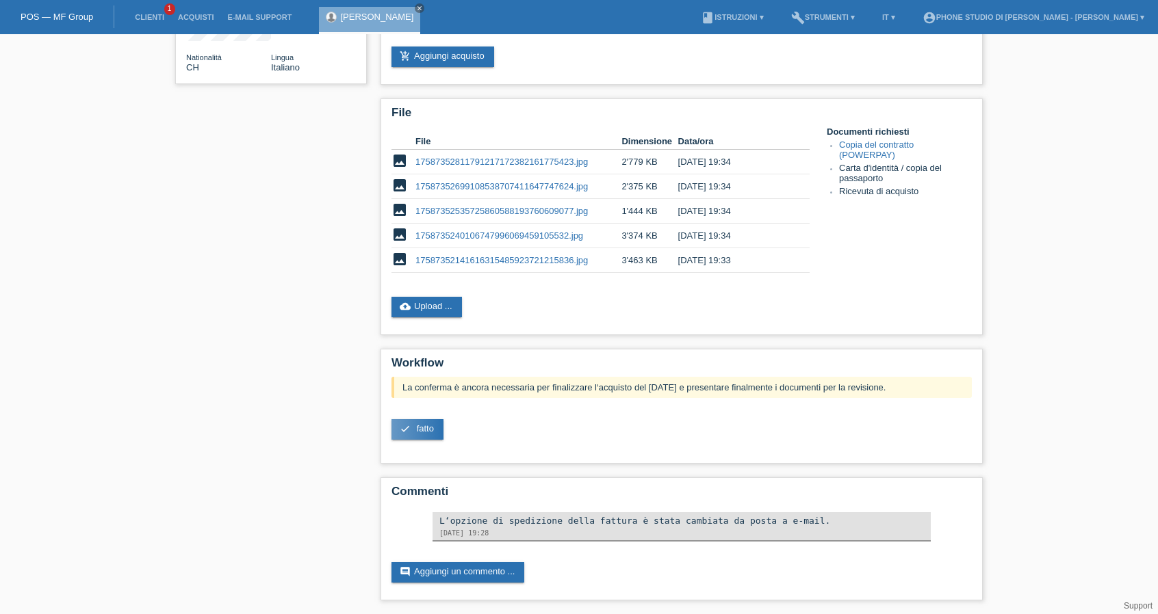
scroll to position [248, 0]
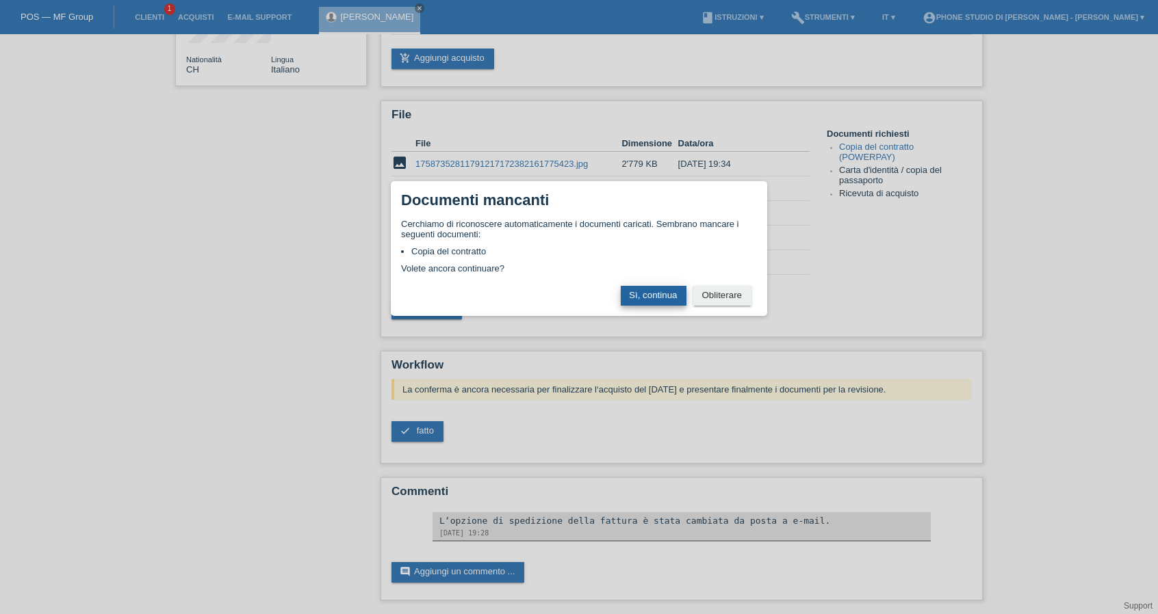
click at [643, 298] on button "Sì, continua" at bounding box center [654, 296] width 66 height 20
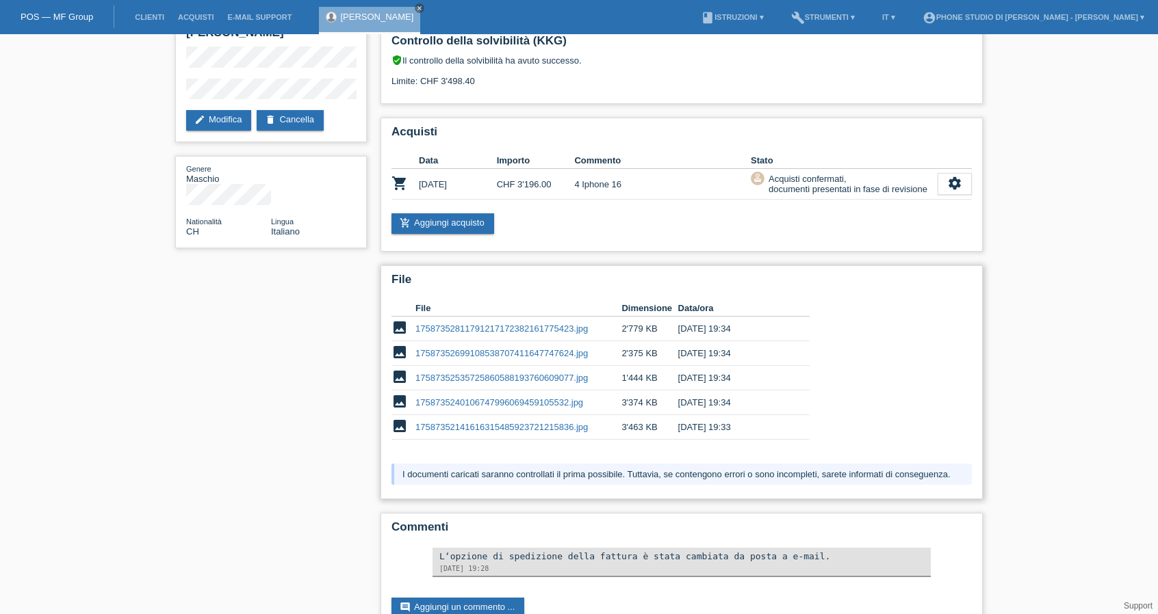
scroll to position [121, 0]
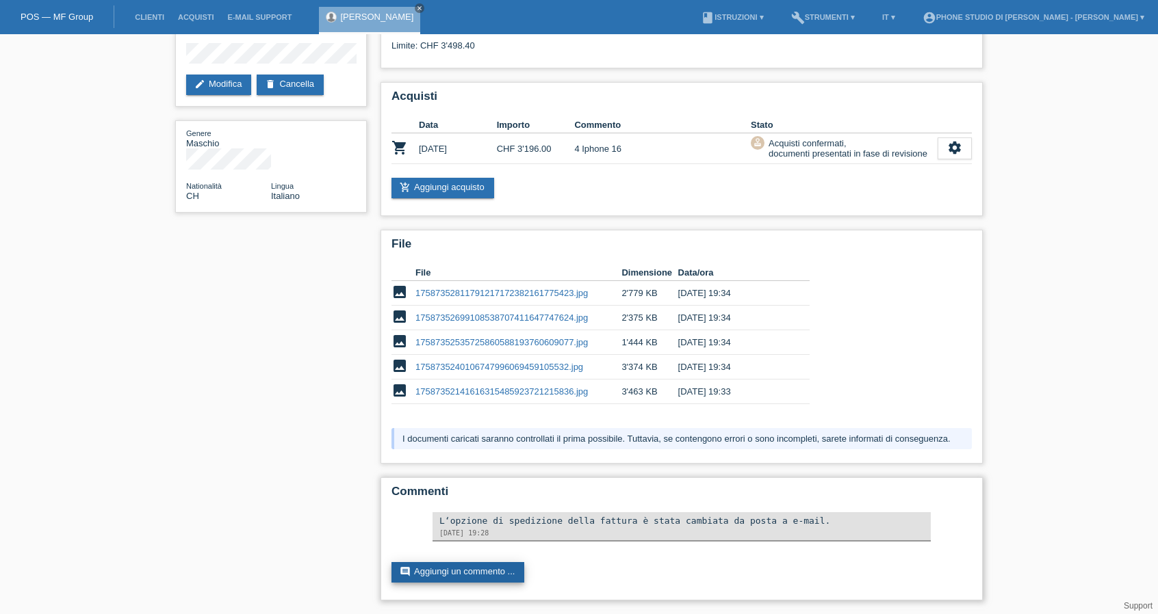
click at [499, 574] on link "comment Aggiungi un commento ..." at bounding box center [457, 572] width 133 height 21
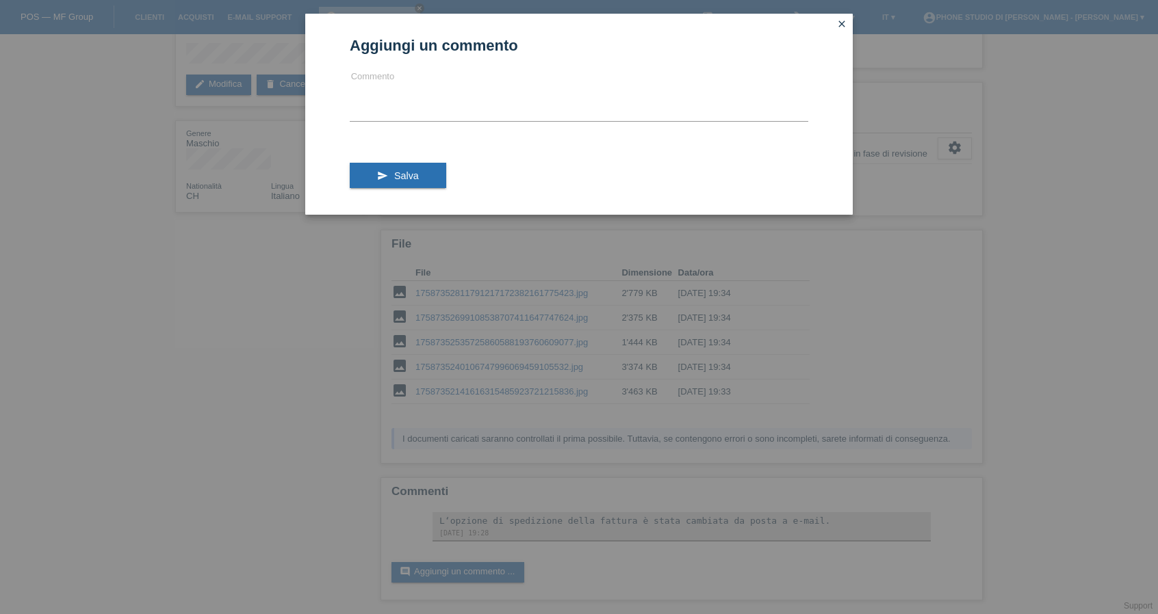
click at [842, 21] on icon "close" at bounding box center [841, 23] width 11 height 11
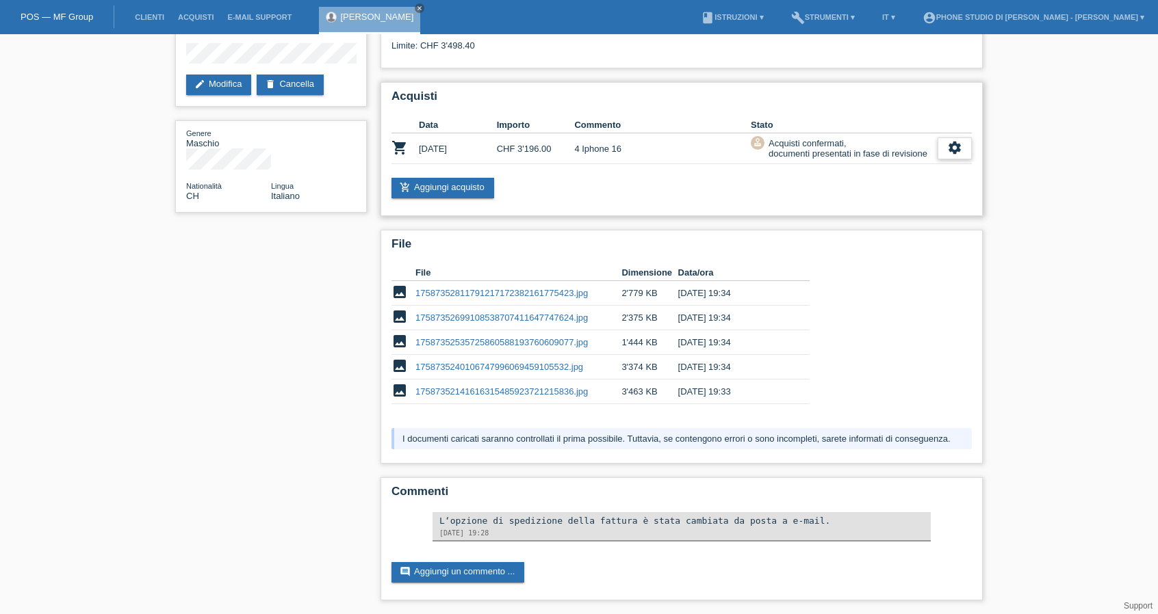
click at [955, 147] on icon "settings" at bounding box center [954, 147] width 15 height 15
click at [1024, 213] on div "star_border [PERSON_NAME] edit Modifica delete Cancella Genere Maschio National…" at bounding box center [579, 264] width 1158 height 701
click at [286, 377] on div "star_border [PERSON_NAME] edit Modifica delete Cancella Genere Maschio National…" at bounding box center [578, 264] width 821 height 701
click at [863, 316] on div "File Dimensione Data/ora image 17587352811791217172382161775423.jpg 2'779 KB [D…" at bounding box center [681, 338] width 580 height 160
